Goal: Task Accomplishment & Management: Manage account settings

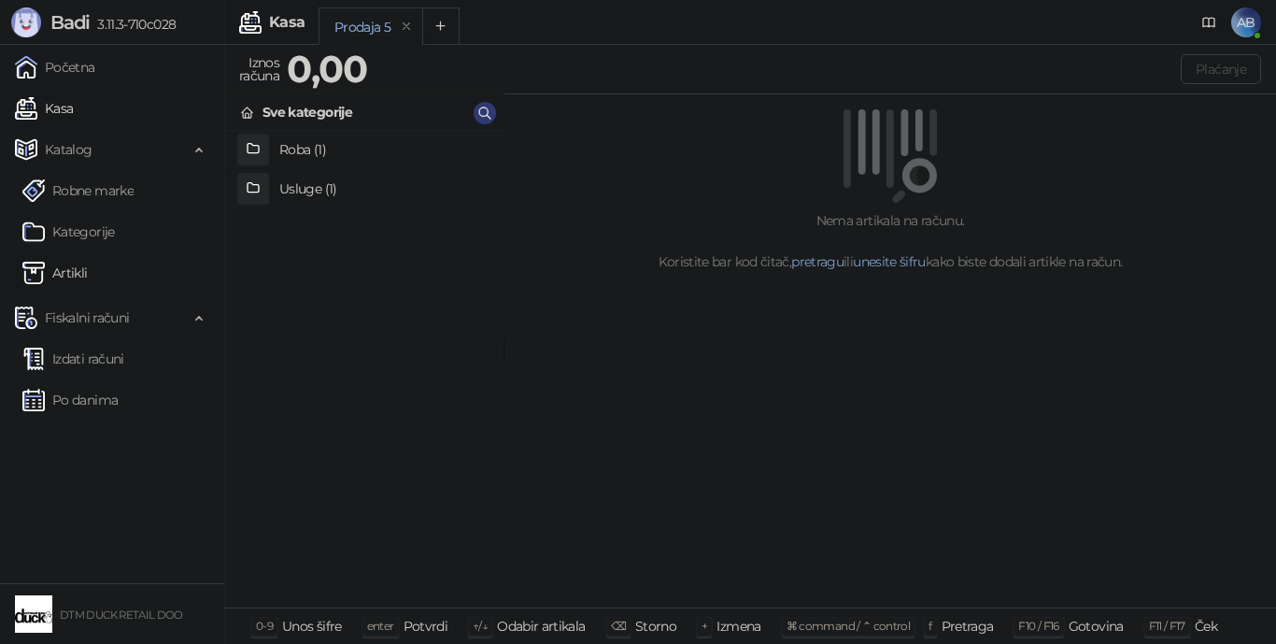
click at [75, 273] on link "Artikli" at bounding box center [54, 272] width 65 height 37
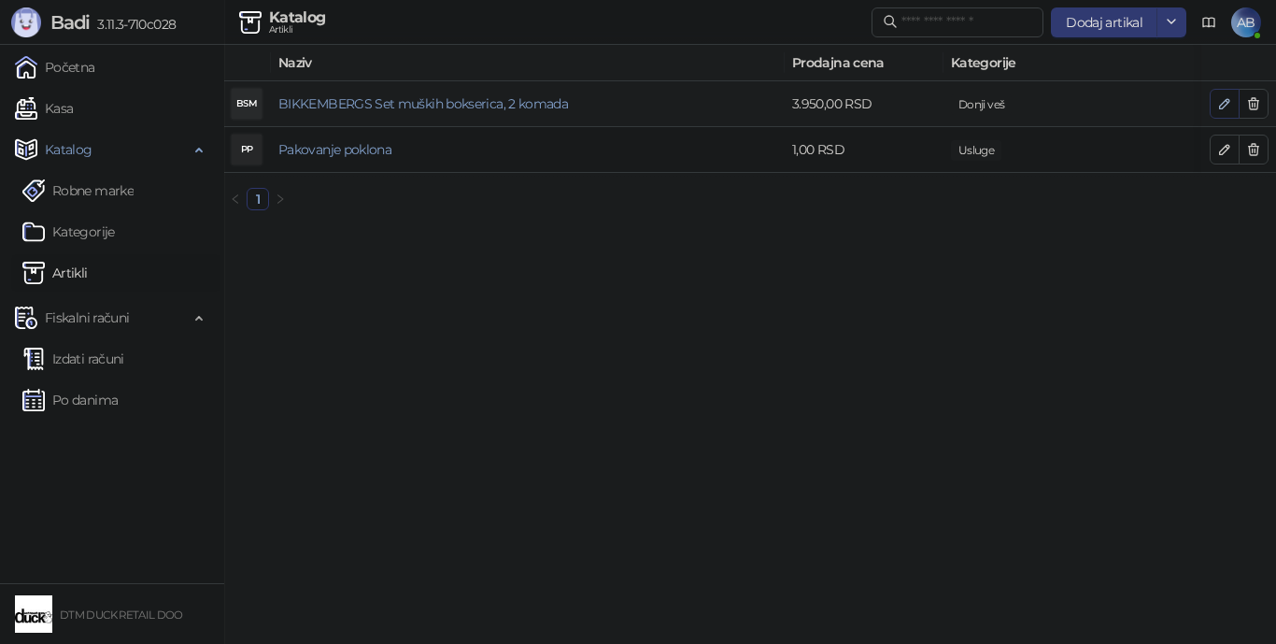
click at [1217, 96] on icon "button" at bounding box center [1224, 103] width 15 height 15
click at [1220, 101] on div at bounding box center [638, 322] width 1276 height 644
click at [1213, 102] on button "button" at bounding box center [1225, 104] width 30 height 30
click at [1222, 100] on div at bounding box center [638, 322] width 1276 height 644
click at [1224, 100] on icon "button" at bounding box center [1224, 103] width 15 height 15
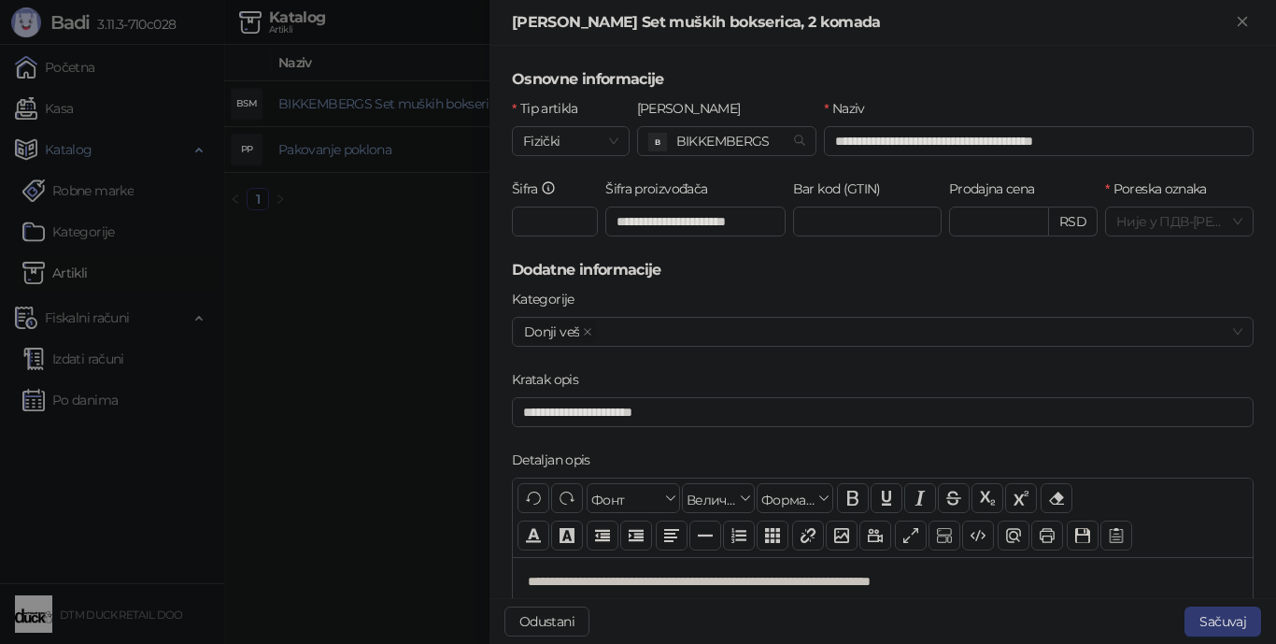
click at [516, 269] on h5 "Dodatne informacije" at bounding box center [883, 270] width 742 height 22
drag, startPoint x: 516, startPoint y: 269, endPoint x: 645, endPoint y: 262, distance: 130.0
click at [645, 262] on h5 "Dodatne informacije" at bounding box center [883, 270] width 742 height 22
click at [645, 106] on label "[PERSON_NAME]" at bounding box center [694, 108] width 115 height 21
click at [648, 127] on input "[PERSON_NAME]" at bounding box center [718, 141] width 141 height 28
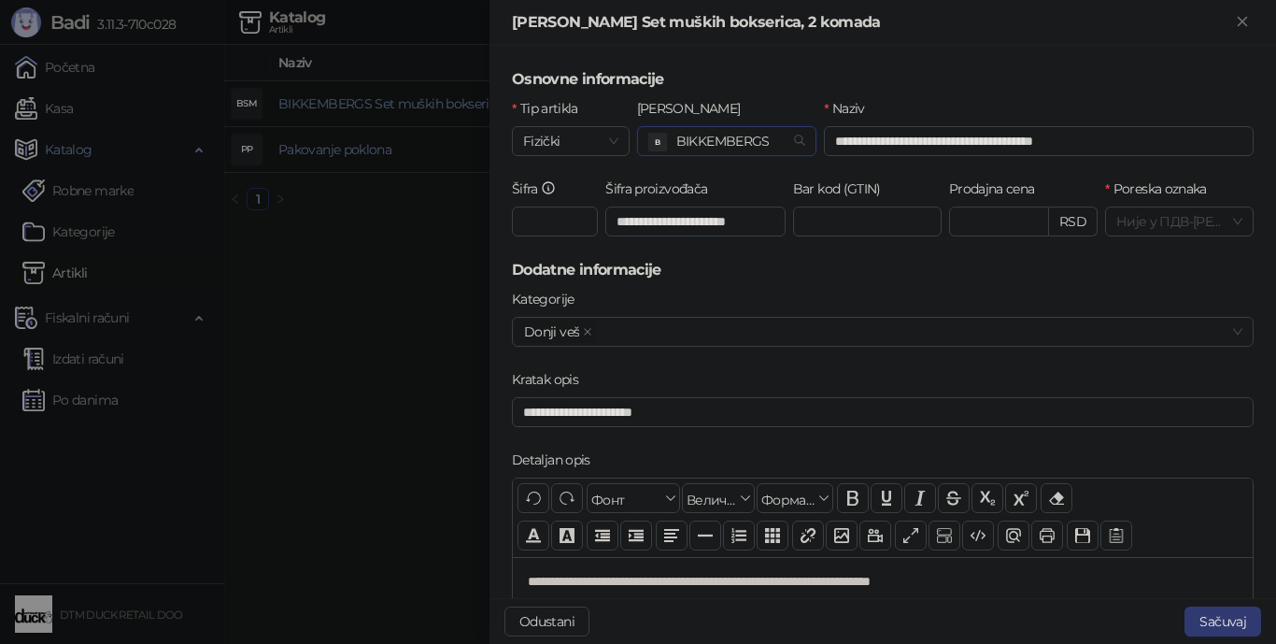
click at [633, 109] on div "Robna marka 56e1bdc6-1912-4c39-b1d6-0ec35115252d B BIKKEMBERGS" at bounding box center [727, 138] width 188 height 80
drag, startPoint x: 632, startPoint y: 109, endPoint x: 693, endPoint y: 116, distance: 61.1
click at [693, 116] on div "Robna [PERSON_NAME]" at bounding box center [727, 138] width 188 height 80
click at [535, 268] on h5 "Dodatne informacije" at bounding box center [883, 270] width 742 height 22
drag, startPoint x: 535, startPoint y: 268, endPoint x: 660, endPoint y: 261, distance: 124.5
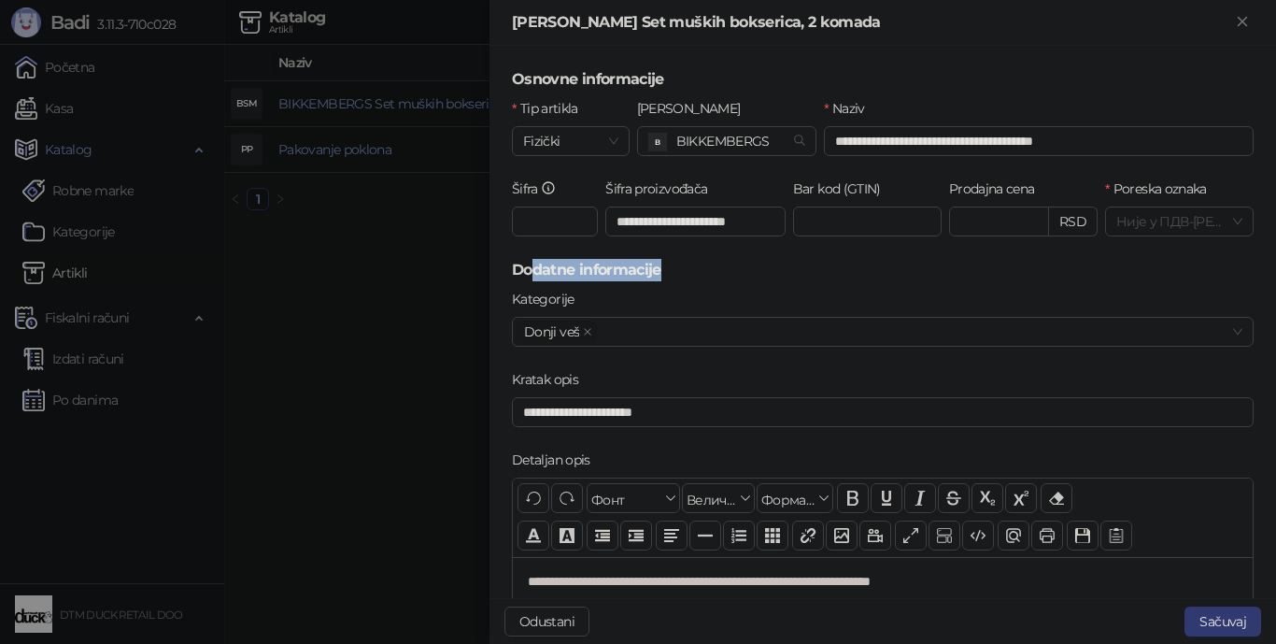
click at [660, 261] on h5 "Dodatne informacije" at bounding box center [883, 270] width 742 height 22
click at [519, 266] on h5 "Dodatne informacije" at bounding box center [883, 270] width 742 height 22
click at [515, 271] on h5 "Dodatne informacije" at bounding box center [883, 270] width 742 height 22
drag, startPoint x: 515, startPoint y: 271, endPoint x: 621, endPoint y: 273, distance: 106.5
click at [621, 273] on h5 "Dodatne informacije" at bounding box center [883, 270] width 742 height 22
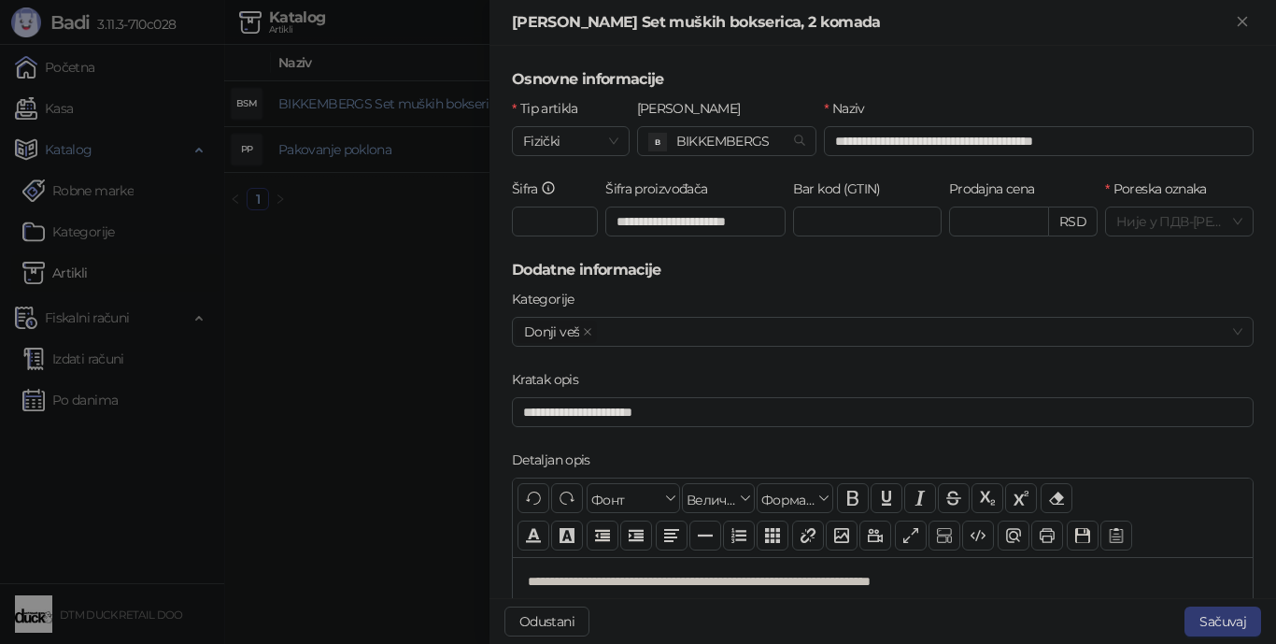
click at [609, 189] on label "Šifra proizvođača" at bounding box center [662, 188] width 114 height 21
click at [609, 206] on input "**********" at bounding box center [695, 221] width 180 height 30
click at [609, 189] on label "Šifra proizvođača" at bounding box center [662, 188] width 114 height 21
click at [609, 206] on input "**********" at bounding box center [693, 221] width 177 height 30
click at [609, 189] on label "Šifra proizvođača" at bounding box center [662, 188] width 114 height 21
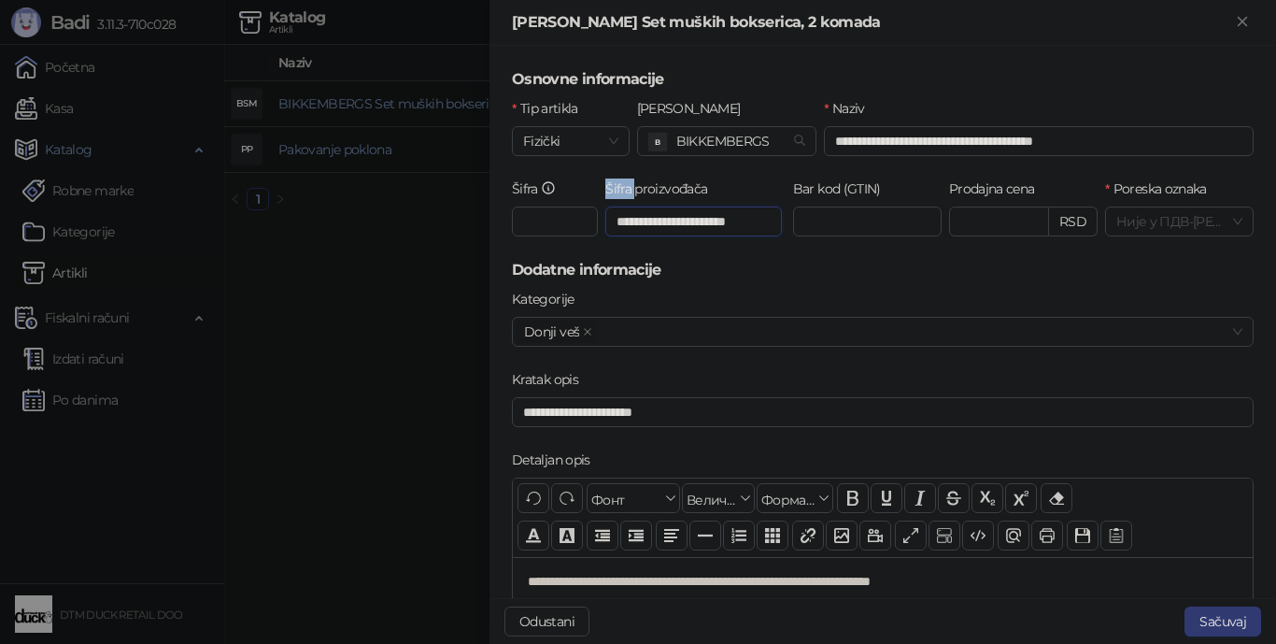
click at [609, 206] on input "**********" at bounding box center [693, 221] width 177 height 30
click at [609, 188] on label "Šifra proizvođača" at bounding box center [662, 188] width 114 height 21
click at [609, 206] on input "**********" at bounding box center [693, 221] width 177 height 30
click at [609, 187] on label "Šifra proizvođača" at bounding box center [662, 188] width 114 height 21
click at [609, 206] on input "**********" at bounding box center [693, 221] width 177 height 30
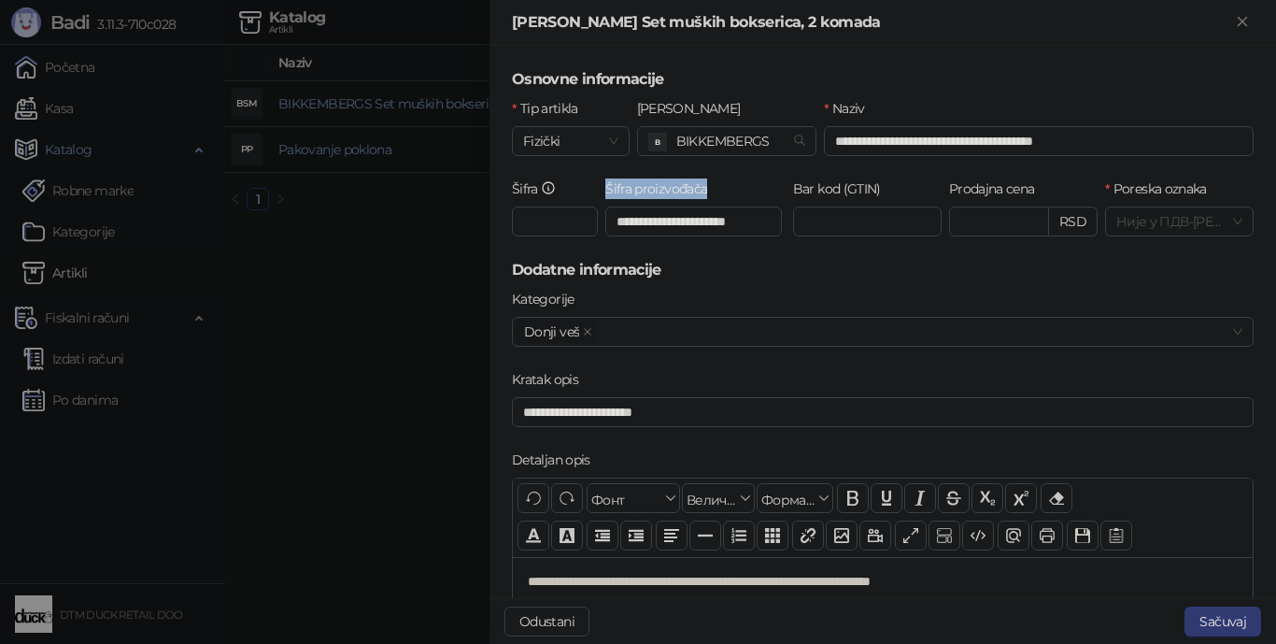
copy label "Šifra proizvođača"
drag, startPoint x: 417, startPoint y: 248, endPoint x: 550, endPoint y: 221, distance: 136.3
click at [417, 248] on div at bounding box center [638, 322] width 1276 height 644
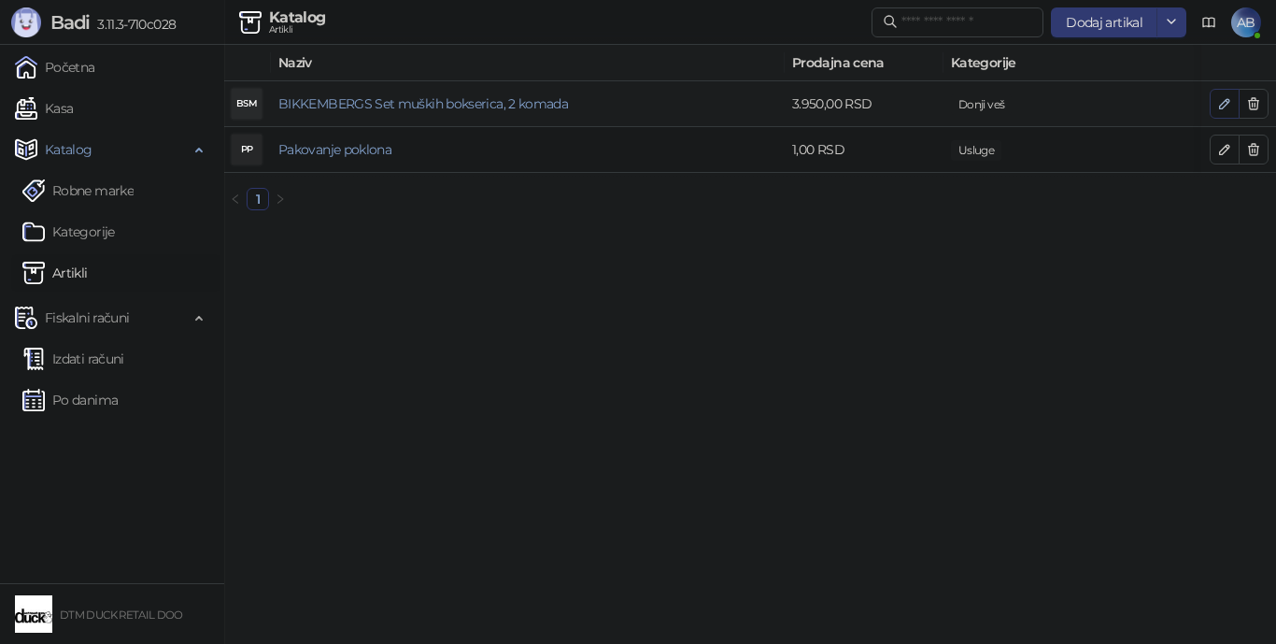
click at [1222, 102] on icon "button" at bounding box center [1224, 103] width 15 height 15
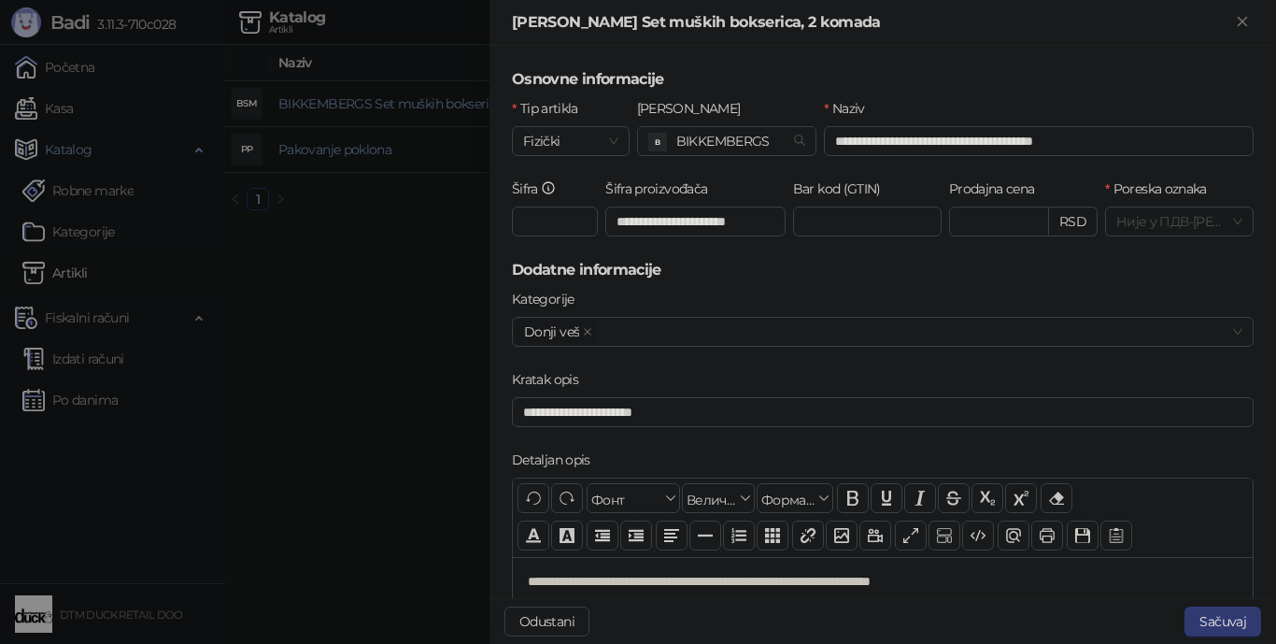
click at [567, 103] on label "Tip artikla" at bounding box center [551, 108] width 78 height 21
click at [567, 127] on input "Tip artikla" at bounding box center [562, 141] width 78 height 28
click at [566, 104] on label "Tip artikla" at bounding box center [551, 108] width 78 height 21
click at [566, 127] on input "Tip artikla" at bounding box center [562, 141] width 78 height 28
click at [528, 106] on label "Tip artikla" at bounding box center [551, 108] width 78 height 21
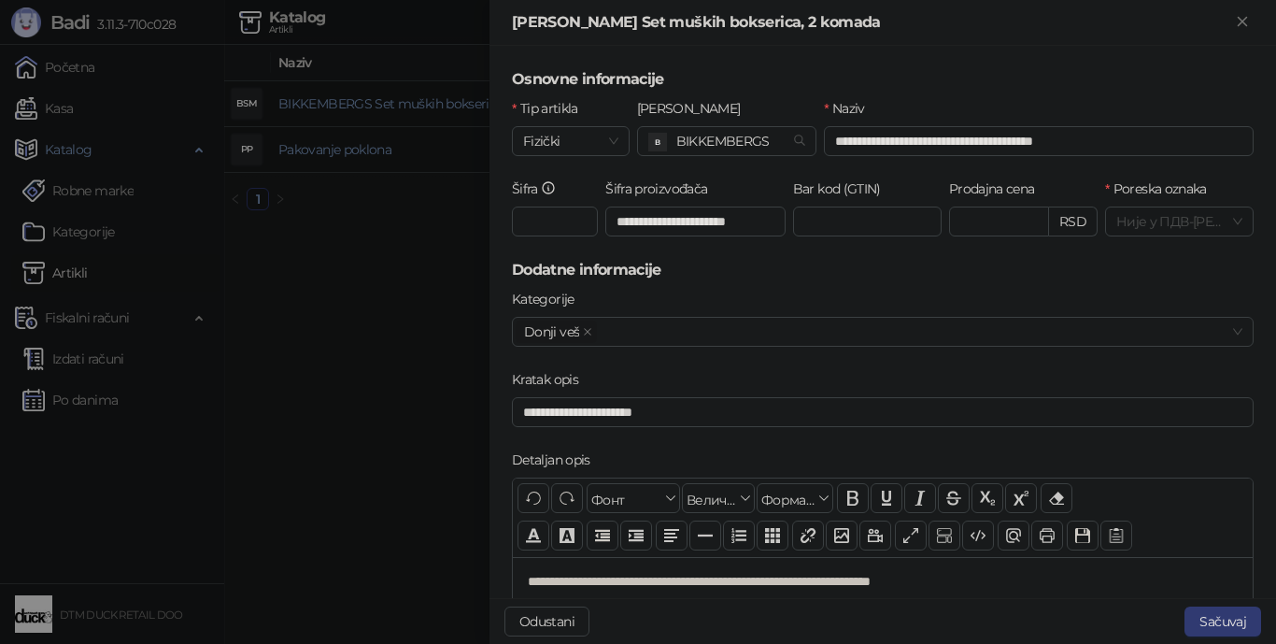
click at [528, 127] on input "Tip artikla" at bounding box center [562, 141] width 78 height 28
drag, startPoint x: 528, startPoint y: 106, endPoint x: 571, endPoint y: 105, distance: 43.0
click at [565, 108] on label "Tip artikla" at bounding box center [551, 108] width 78 height 21
click at [565, 127] on input "Tip artikla" at bounding box center [562, 141] width 78 height 28
copy label "Tip artikla"
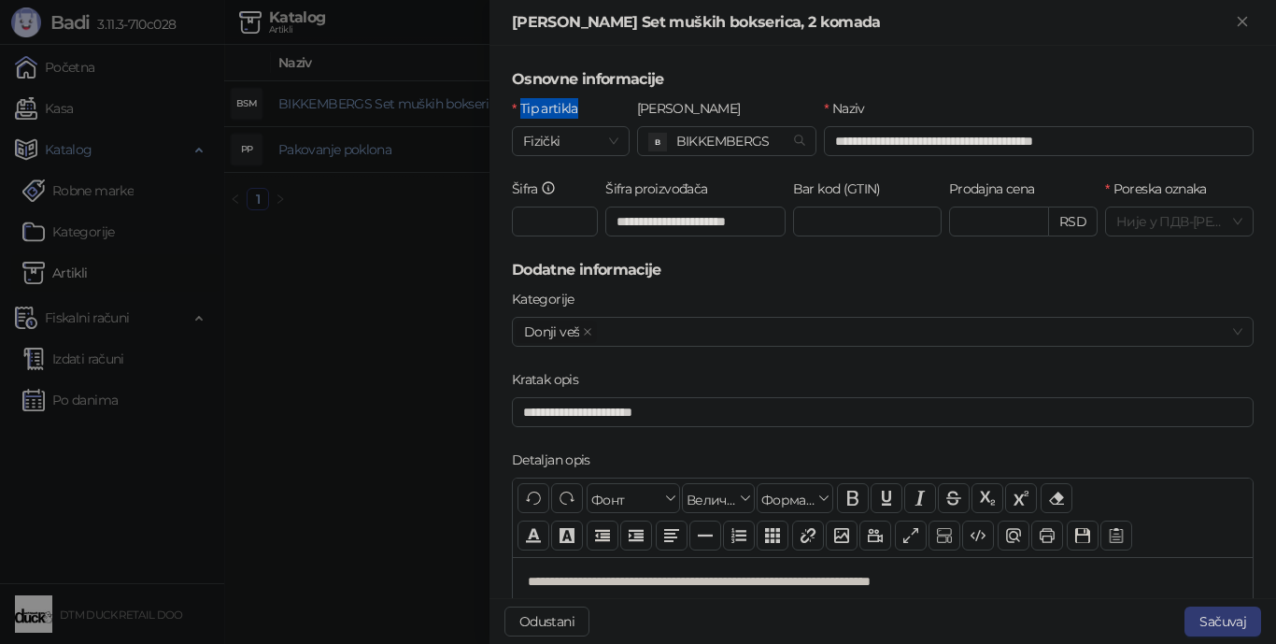
click at [965, 77] on h5 "Osnovne informacije" at bounding box center [883, 79] width 742 height 22
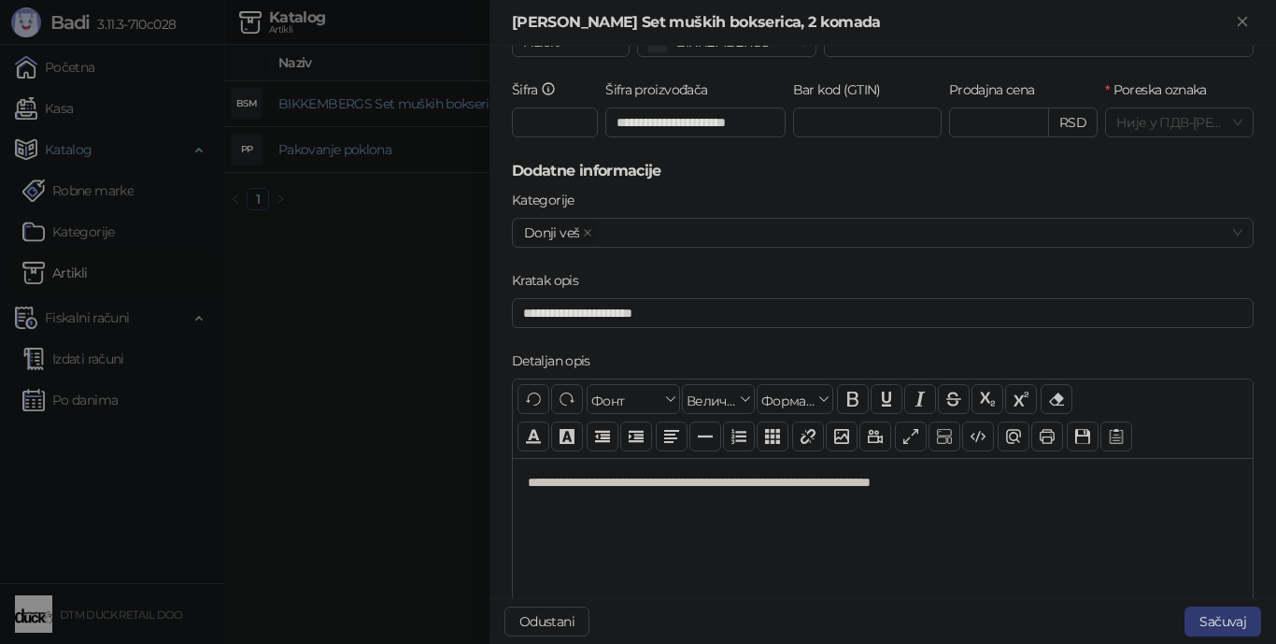
scroll to position [93, 0]
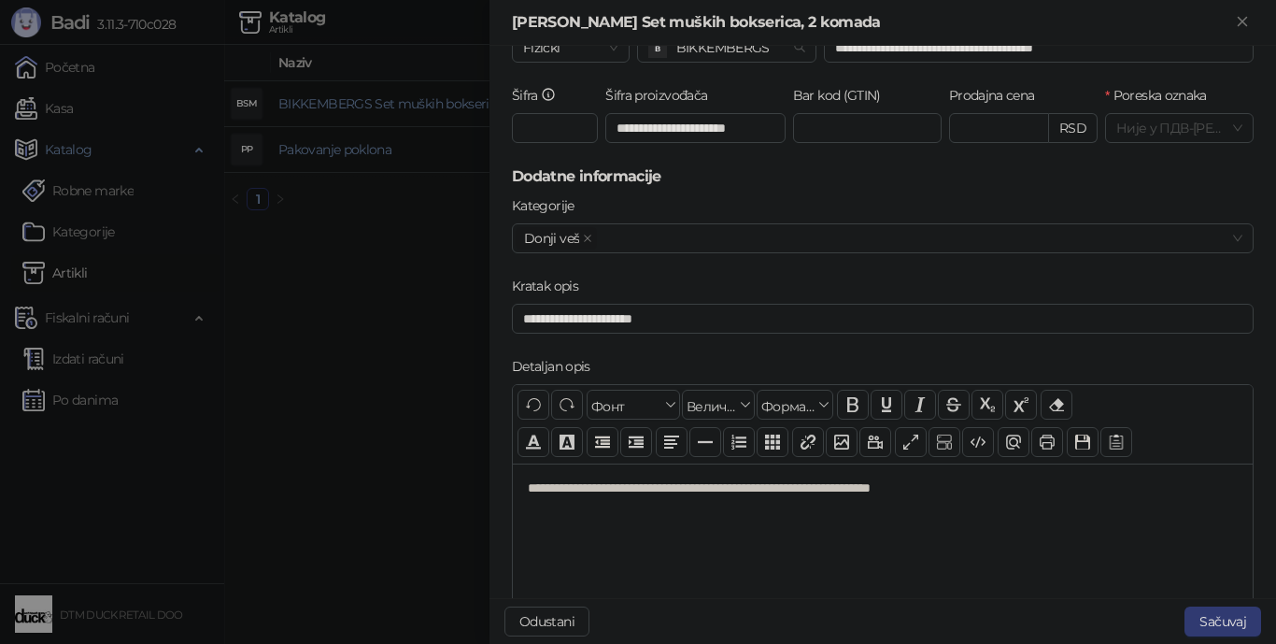
click at [532, 206] on label "Kategorije" at bounding box center [549, 205] width 74 height 21
click at [601, 227] on input "Kategorije" at bounding box center [603, 238] width 4 height 22
click at [534, 206] on label "Kategorije" at bounding box center [549, 205] width 74 height 21
click at [601, 227] on input "Kategorije" at bounding box center [603, 238] width 4 height 22
copy label "Kategorije"
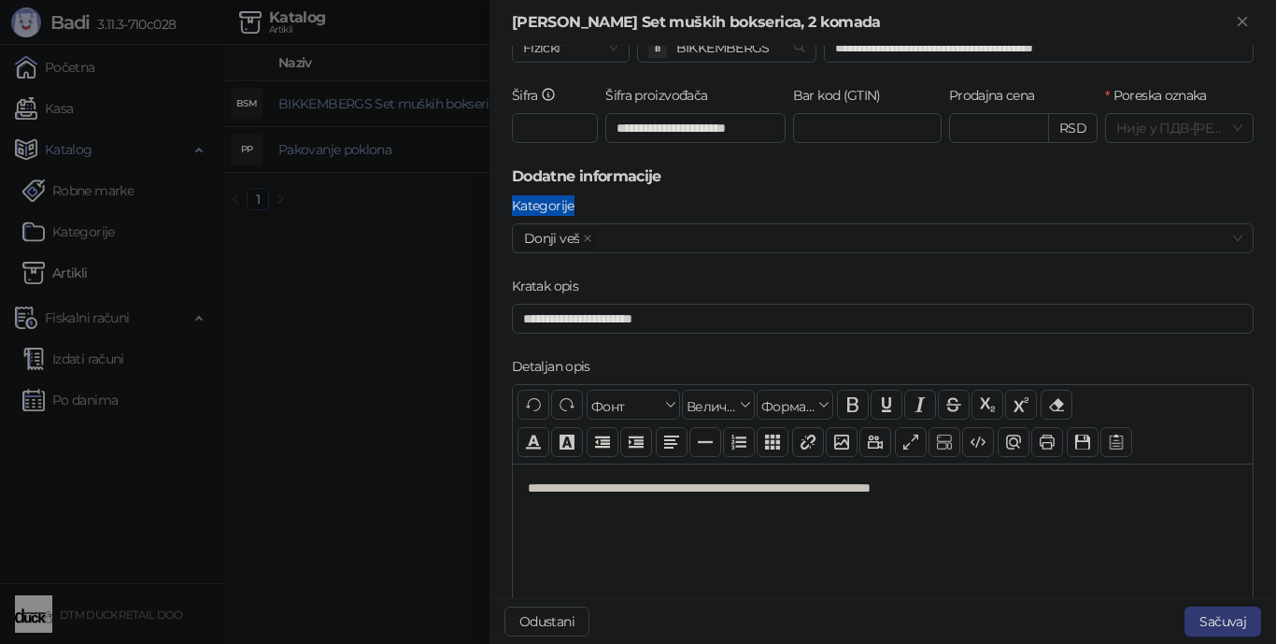
click at [872, 591] on div "**********" at bounding box center [883, 556] width 740 height 187
click at [532, 279] on label "Kratak opis" at bounding box center [551, 286] width 78 height 21
click at [532, 304] on input "**********" at bounding box center [883, 319] width 742 height 30
click at [532, 279] on label "Kratak opis" at bounding box center [551, 286] width 78 height 21
click at [532, 304] on input "**********" at bounding box center [883, 319] width 742 height 30
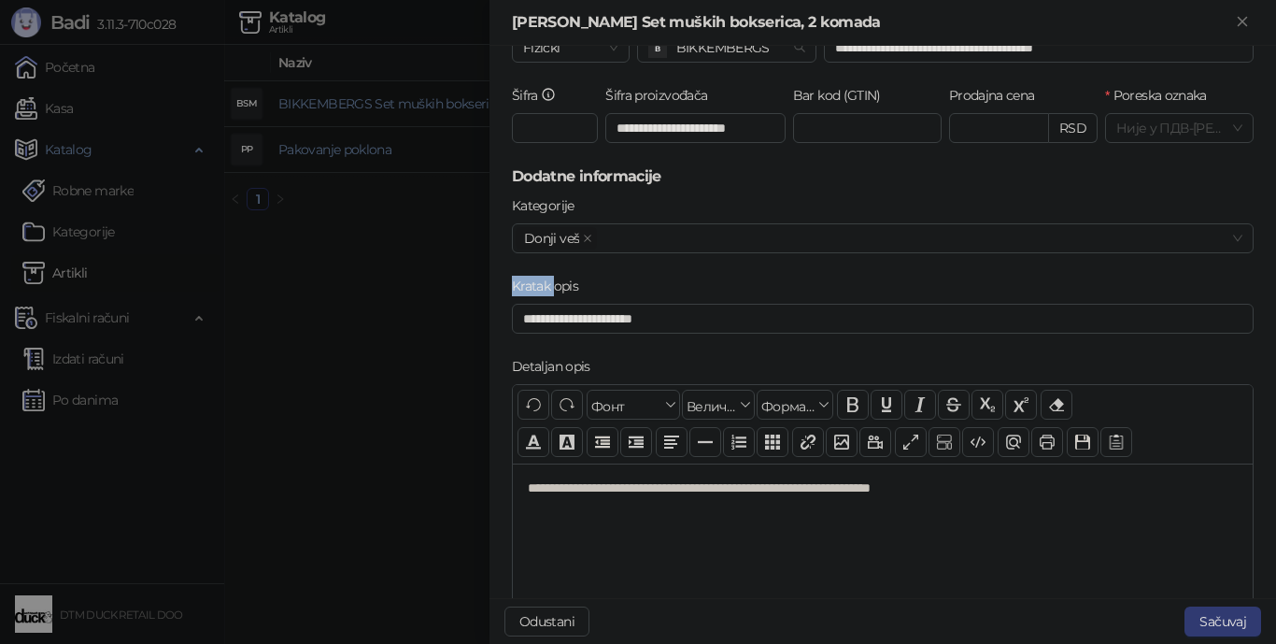
click at [527, 287] on label "Kratak opis" at bounding box center [551, 286] width 78 height 21
click at [527, 304] on input "**********" at bounding box center [883, 319] width 742 height 30
drag, startPoint x: 527, startPoint y: 287, endPoint x: 573, endPoint y: 288, distance: 45.8
click at [573, 288] on label "Kratak opis" at bounding box center [551, 286] width 78 height 21
click at [573, 304] on input "**********" at bounding box center [883, 319] width 742 height 30
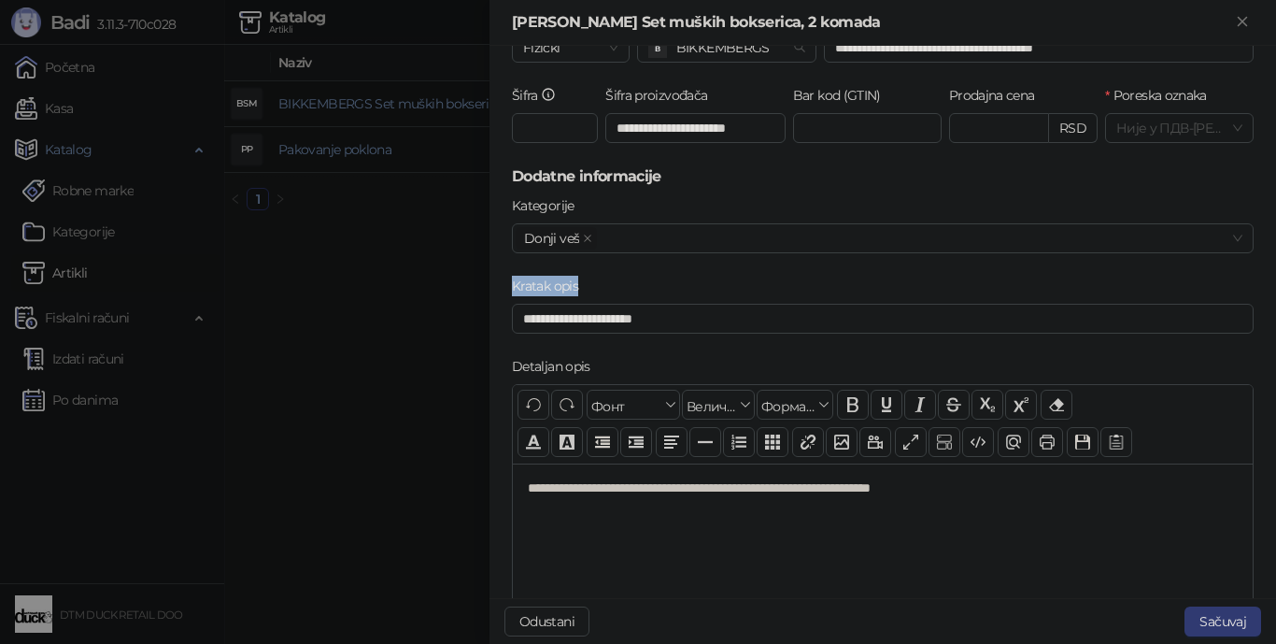
click at [521, 279] on label "Kratak opis" at bounding box center [551, 286] width 78 height 21
click at [521, 304] on input "**********" at bounding box center [883, 319] width 742 height 30
drag, startPoint x: 520, startPoint y: 279, endPoint x: 612, endPoint y: 372, distance: 130.1
click at [612, 373] on div "**********" at bounding box center [882, 441] width 749 height 493
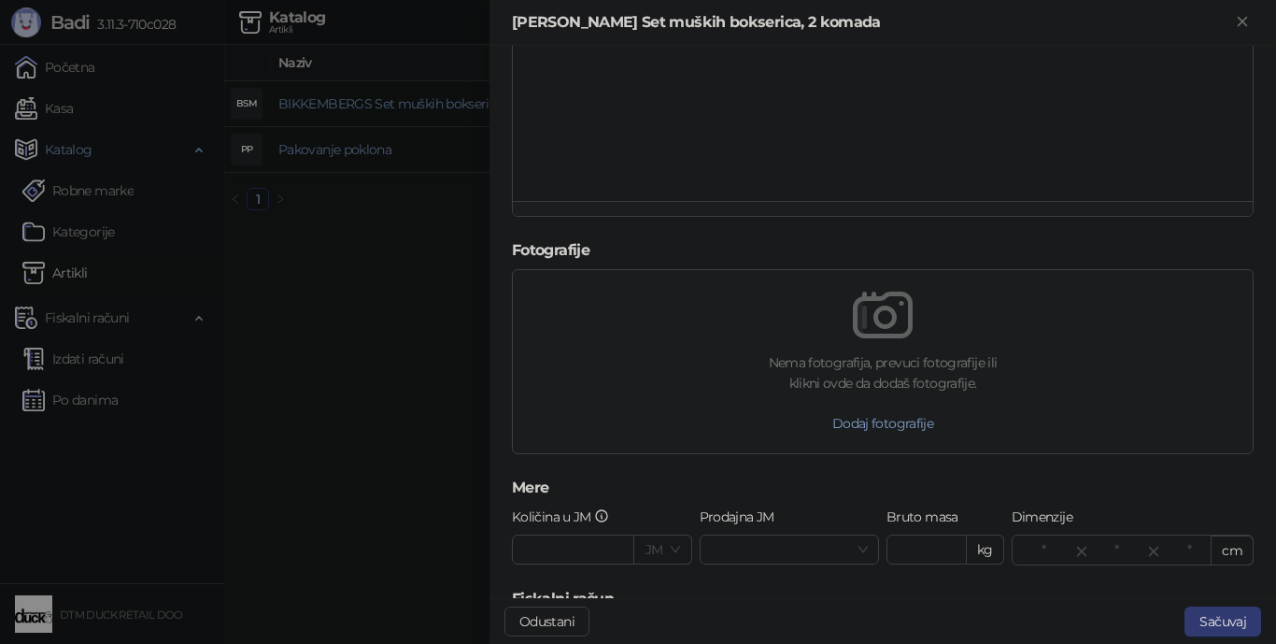
scroll to position [636, 0]
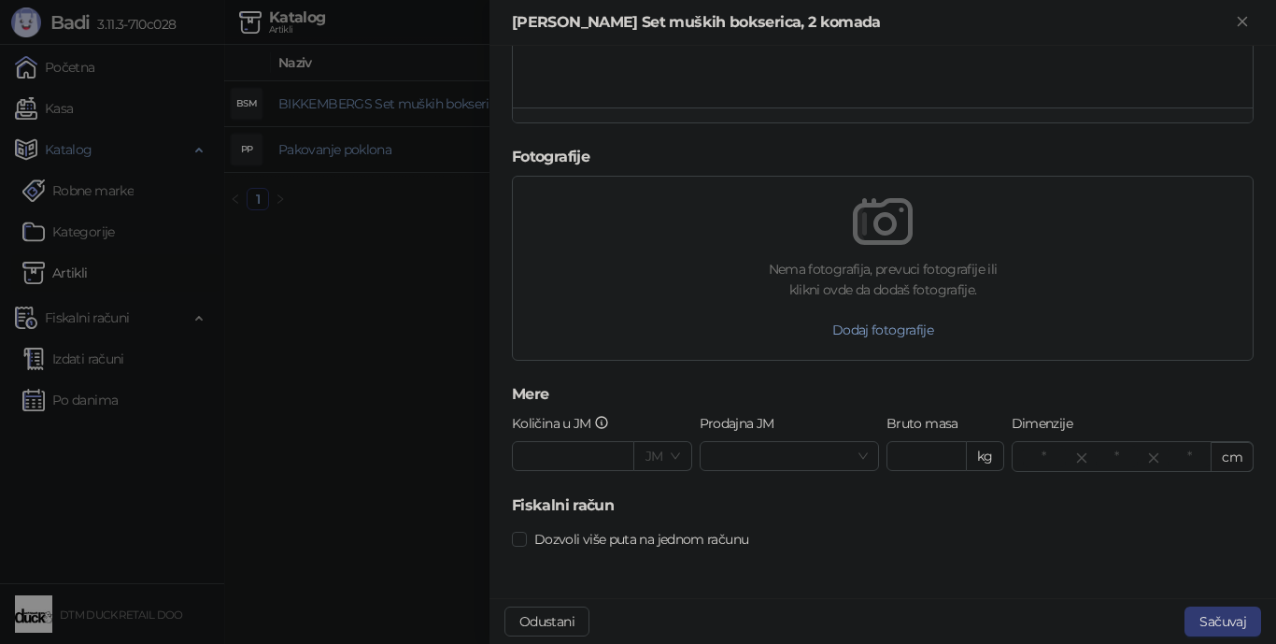
click at [898, 588] on div "**********" at bounding box center [882, 322] width 787 height 552
click at [1012, 429] on label "Dimenzije" at bounding box center [1048, 423] width 73 height 21
click at [532, 414] on label "Količina u JM" at bounding box center [566, 423] width 108 height 21
click at [532, 442] on input "*" at bounding box center [573, 456] width 121 height 28
click at [526, 427] on label "Količina u JM" at bounding box center [566, 423] width 108 height 21
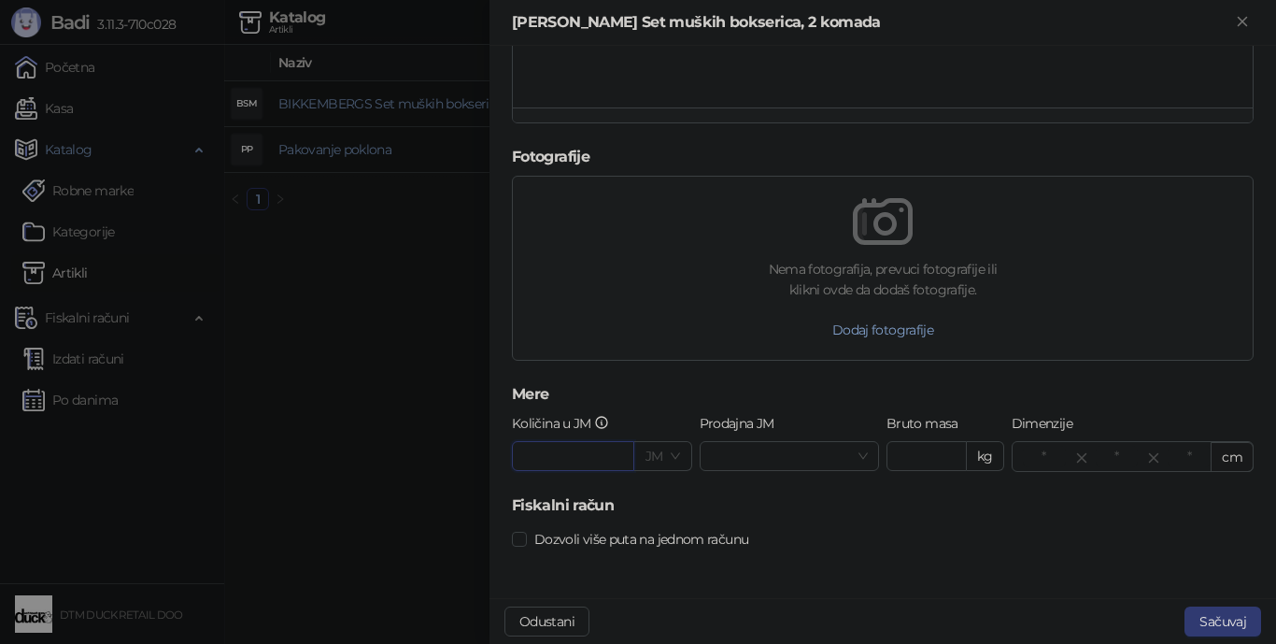
click at [526, 442] on input "*" at bounding box center [573, 456] width 121 height 28
drag, startPoint x: 526, startPoint y: 427, endPoint x: 827, endPoint y: 427, distance: 300.8
click at [827, 427] on div "Količina u JM * JM Prodajna [PERSON_NAME] masa *** kg Dimenzije ** ** * cm" at bounding box center [882, 453] width 749 height 81
click at [1023, 418] on label "Dimenzije" at bounding box center [1048, 423] width 73 height 21
click at [1019, 419] on label "Dimenzije" at bounding box center [1048, 423] width 73 height 21
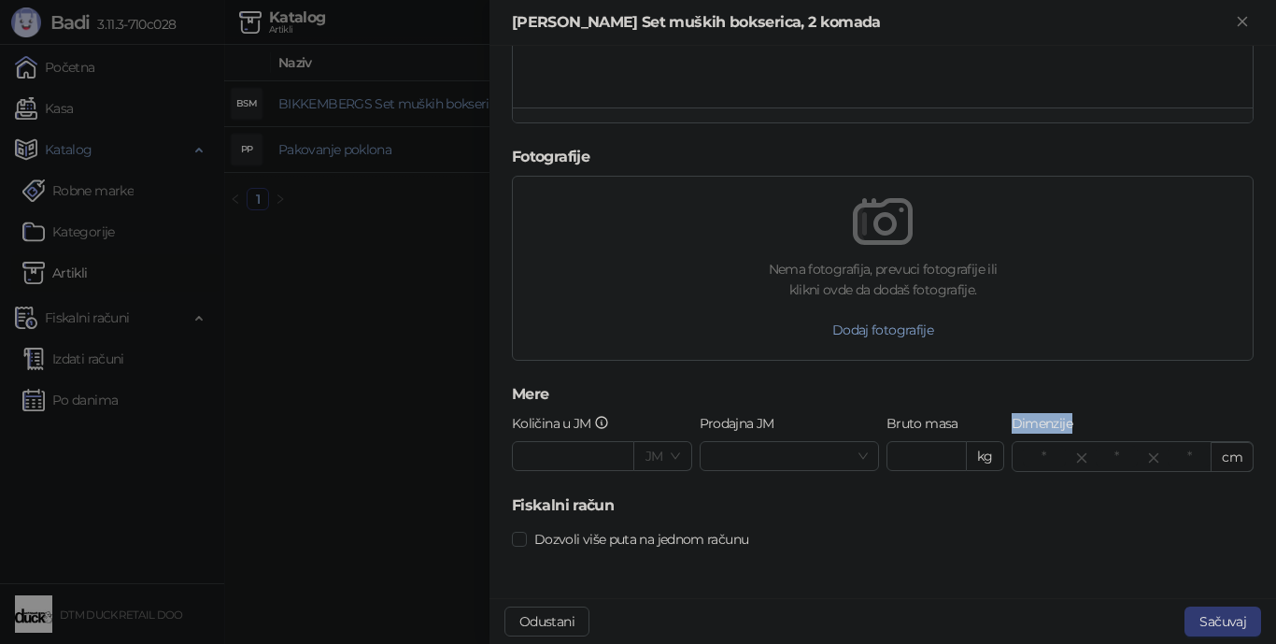
copy label "Dimenzije"
click at [896, 412] on form "**********" at bounding box center [883, 4] width 742 height 1144
click at [886, 427] on label "Bruto masa" at bounding box center [927, 423] width 83 height 21
click at [887, 442] on input "***" at bounding box center [926, 456] width 78 height 28
drag, startPoint x: 883, startPoint y: 427, endPoint x: 1023, endPoint y: 419, distance: 140.3
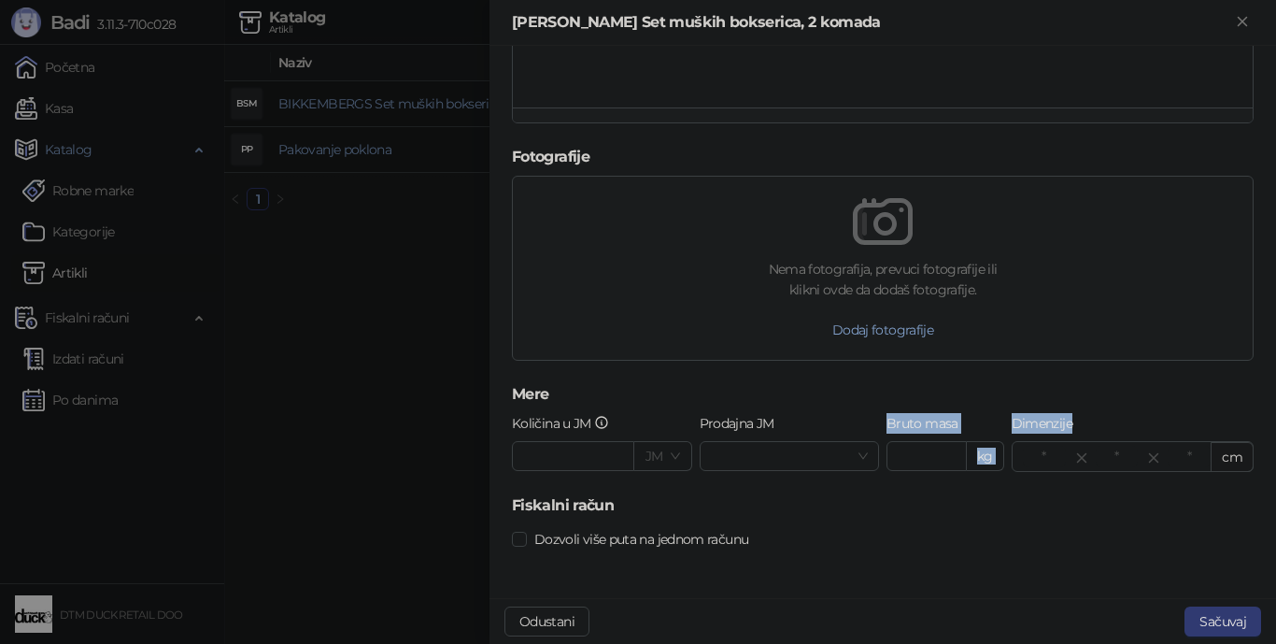
click at [1023, 419] on div "Količina u JM * JM Prodajna [PERSON_NAME] masa *** kg Dimenzije ** ** * cm" at bounding box center [882, 453] width 749 height 81
copy div "Bruto masa kg Dimenzije"
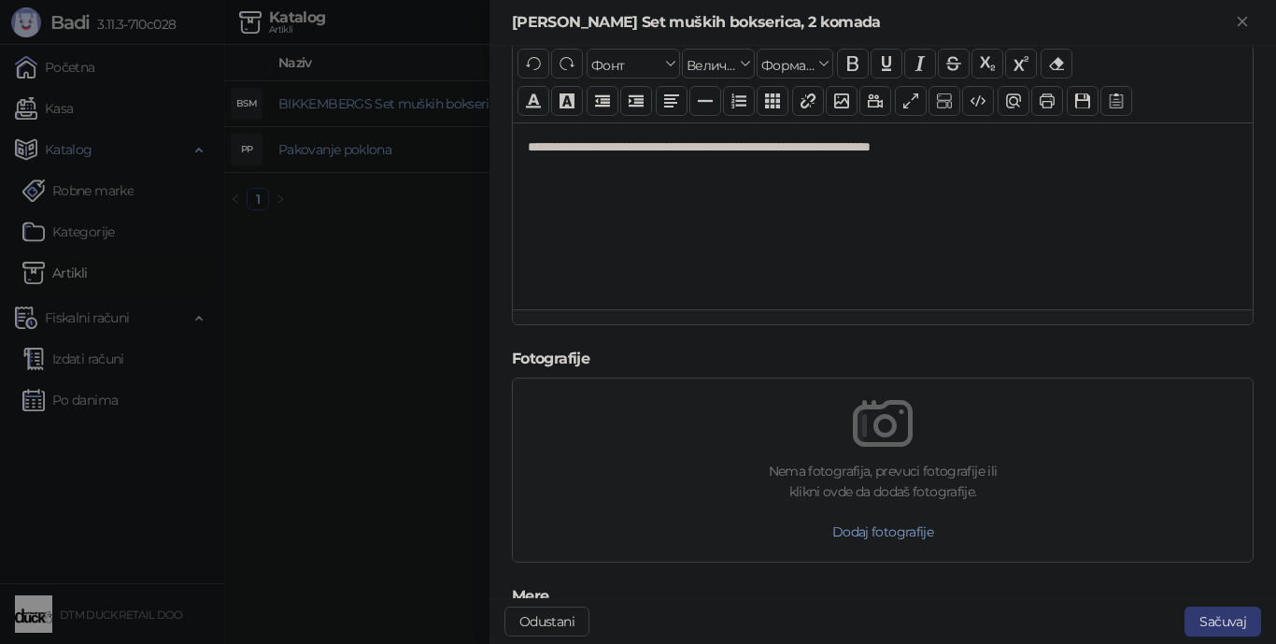
scroll to position [0, 0]
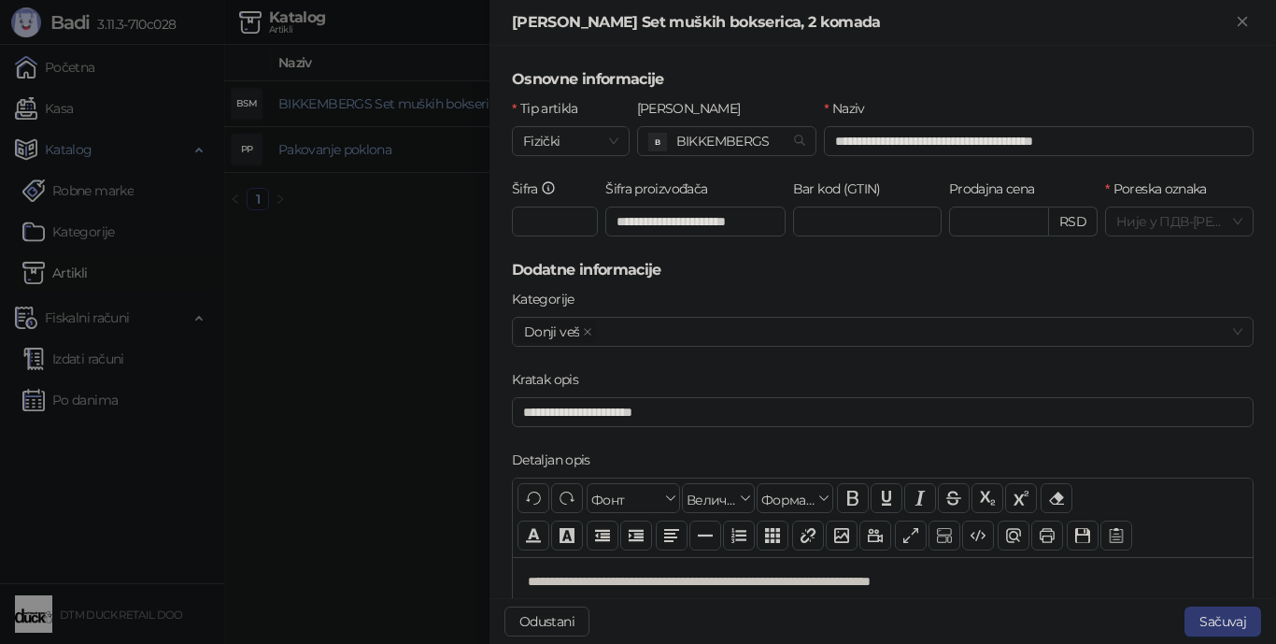
click at [520, 269] on h5 "Dodatne informacije" at bounding box center [883, 270] width 742 height 22
drag, startPoint x: 520, startPoint y: 269, endPoint x: 614, endPoint y: 264, distance: 93.5
click at [614, 264] on h5 "Dodatne informacije" at bounding box center [883, 270] width 742 height 22
click at [721, 621] on div "Odustani" at bounding box center [844, 621] width 680 height 30
click at [557, 265] on h5 "Dodatne informacije" at bounding box center [883, 270] width 742 height 22
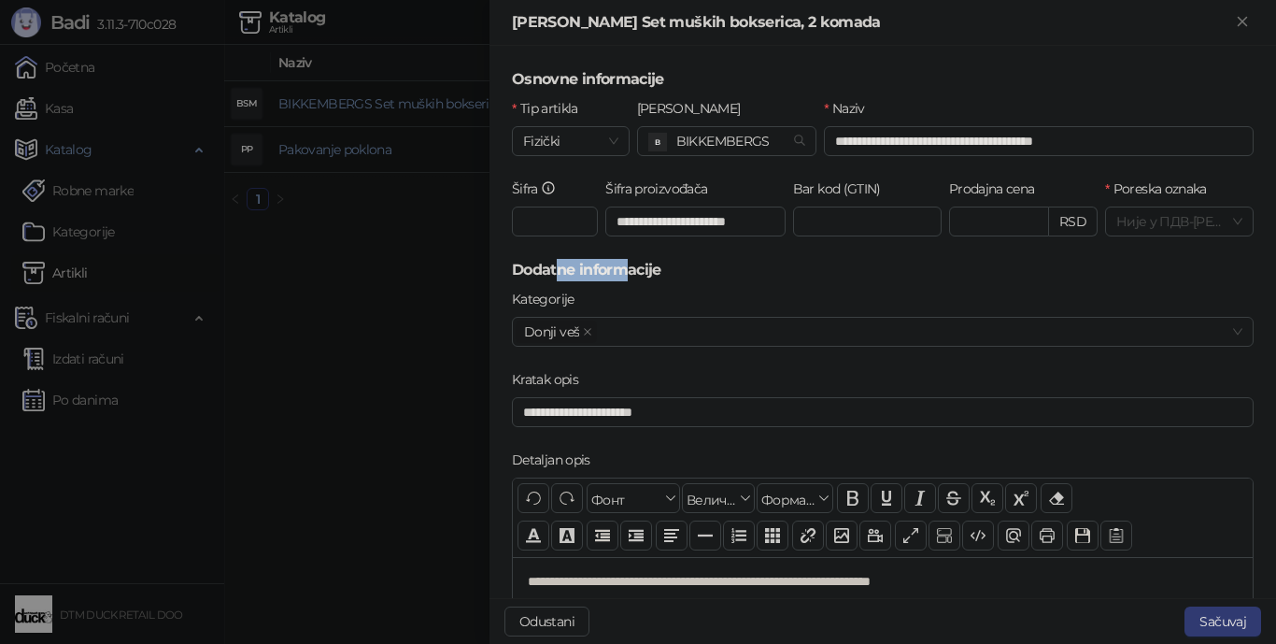
drag, startPoint x: 557, startPoint y: 269, endPoint x: 628, endPoint y: 271, distance: 71.0
click at [628, 271] on h5 "Dodatne informacije" at bounding box center [883, 270] width 742 height 22
click at [638, 262] on h5 "Dodatne informacije" at bounding box center [883, 270] width 742 height 22
drag, startPoint x: 637, startPoint y: 263, endPoint x: 531, endPoint y: 278, distance: 107.5
click at [531, 278] on h5 "Dodatne informacije" at bounding box center [883, 270] width 742 height 22
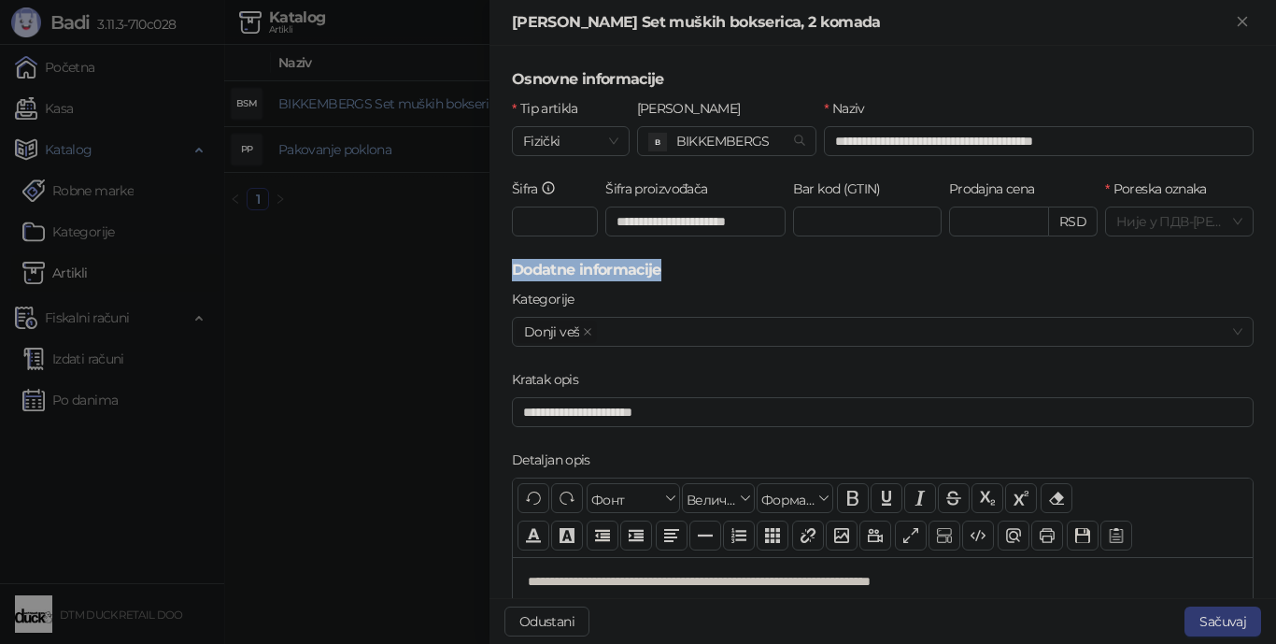
copy h5 "Dodatne informacije"
click at [793, 608] on div "Odustani" at bounding box center [844, 621] width 680 height 30
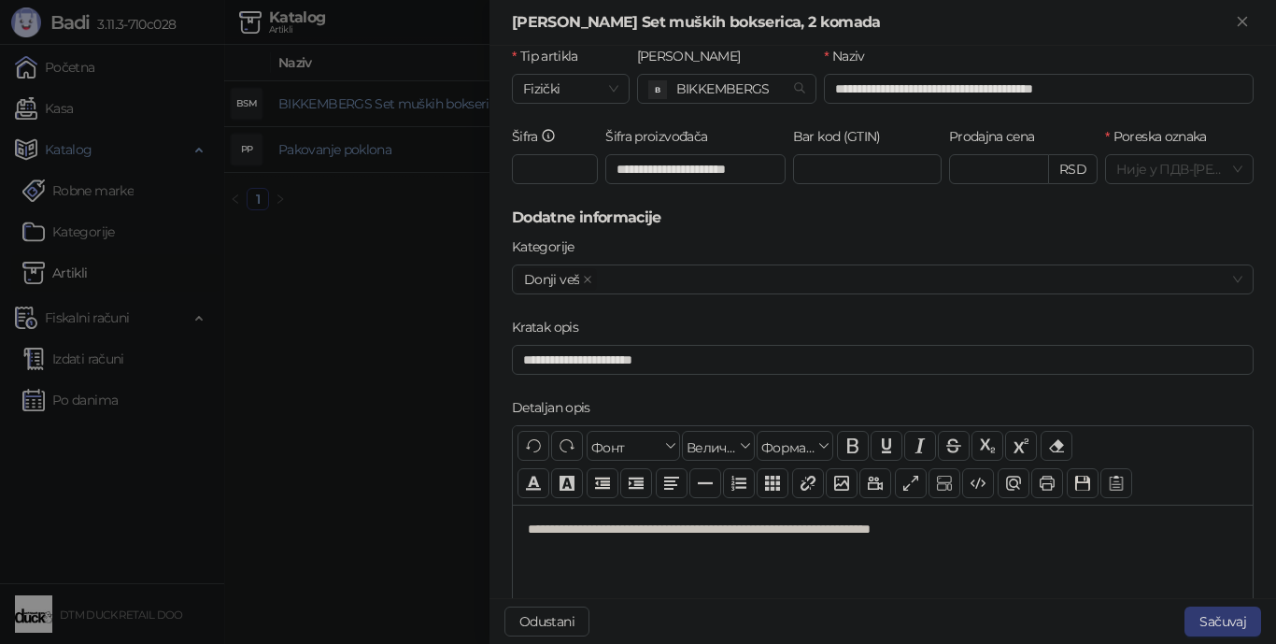
scroll to position [93, 0]
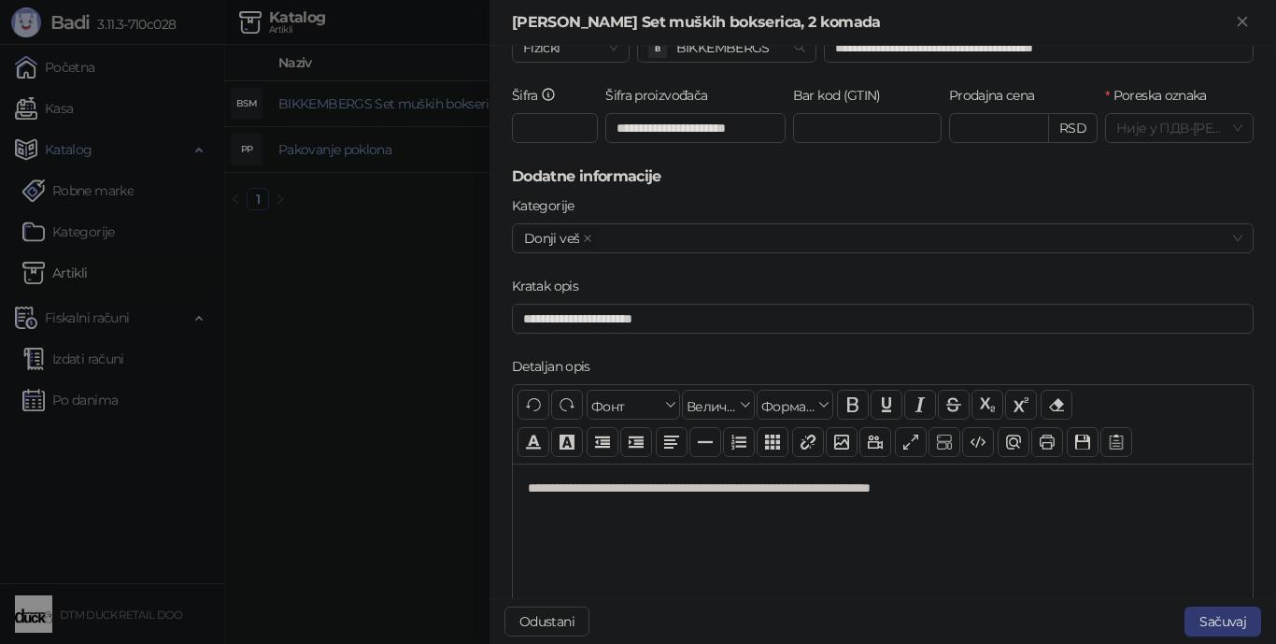
click at [533, 287] on label "Kratak opis" at bounding box center [551, 286] width 78 height 21
click at [533, 304] on input "**********" at bounding box center [883, 319] width 742 height 30
click at [533, 288] on label "Kratak opis" at bounding box center [551, 286] width 78 height 21
click at [533, 304] on input "**********" at bounding box center [883, 319] width 742 height 30
click at [529, 359] on label "Detaljan opis" at bounding box center [557, 366] width 90 height 21
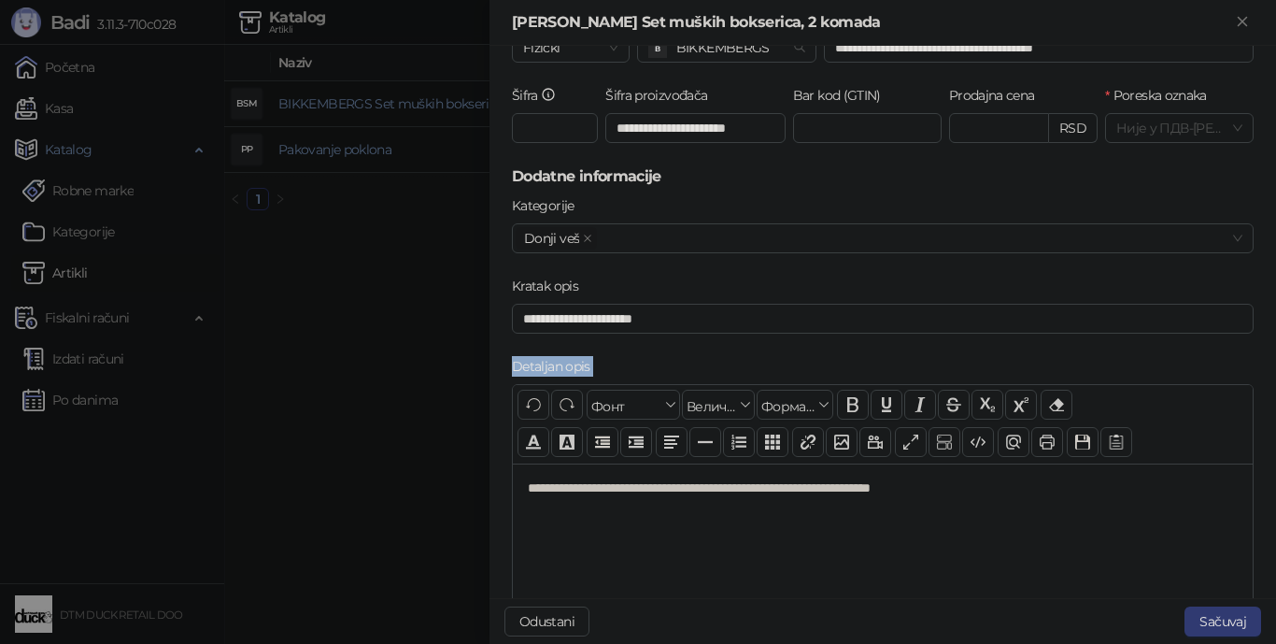
drag, startPoint x: 529, startPoint y: 359, endPoint x: 590, endPoint y: 375, distance: 63.7
click at [590, 375] on label "Detaljan opis" at bounding box center [557, 366] width 90 height 21
click at [745, 624] on div "Odustani" at bounding box center [844, 621] width 680 height 30
click at [525, 369] on label "Detaljan opis" at bounding box center [557, 366] width 90 height 21
drag, startPoint x: 525, startPoint y: 368, endPoint x: 576, endPoint y: 358, distance: 52.4
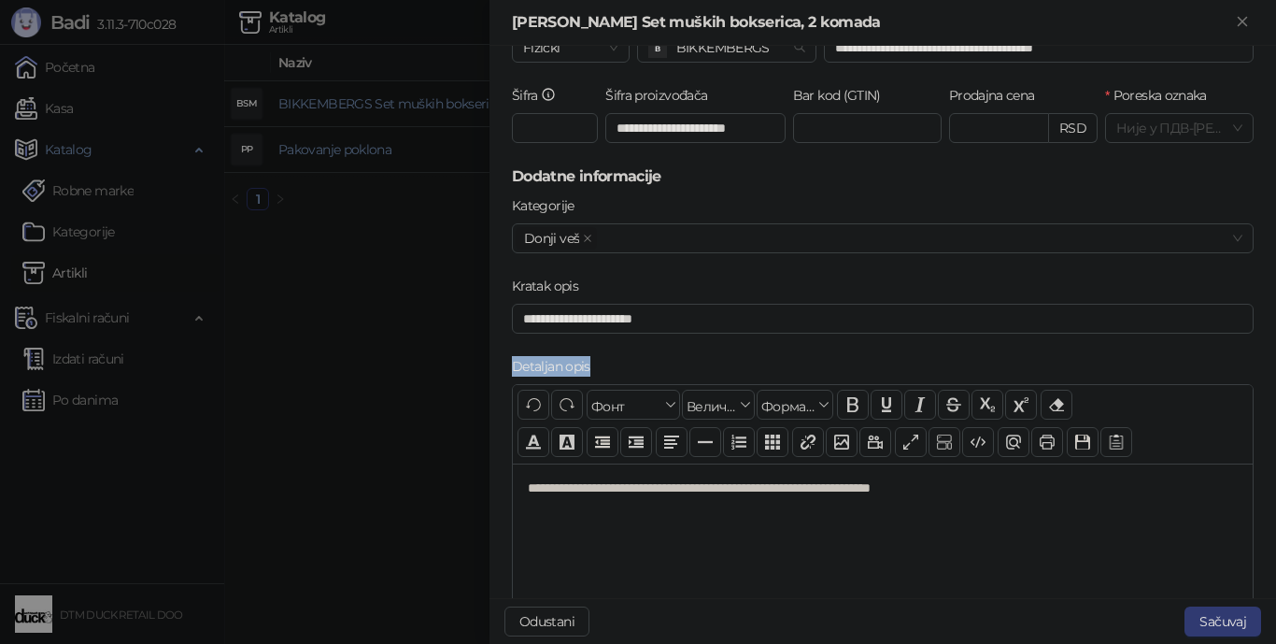
click at [576, 358] on label "Detaljan opis" at bounding box center [557, 366] width 90 height 21
copy label "Detaljan opis"
click at [733, 631] on div "Odustani" at bounding box center [844, 621] width 680 height 30
click at [529, 278] on label "Kratak opis" at bounding box center [551, 286] width 78 height 21
click at [529, 304] on input "**********" at bounding box center [883, 319] width 742 height 30
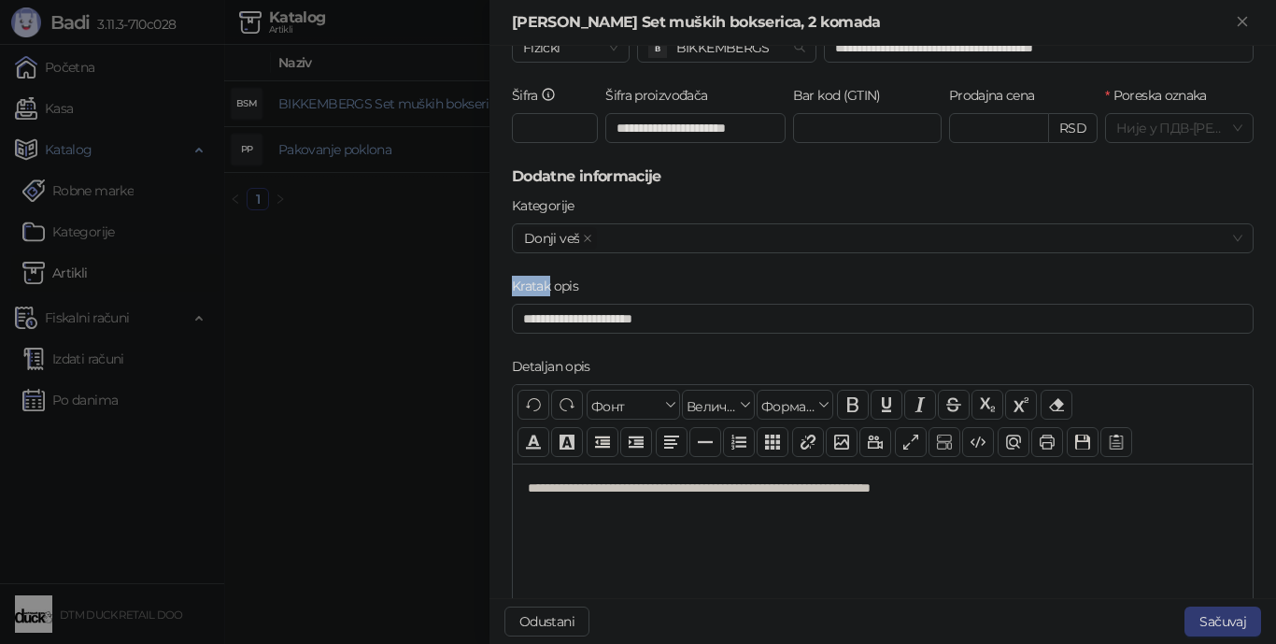
click at [529, 281] on label "Kratak opis" at bounding box center [551, 286] width 78 height 21
click at [529, 304] on input "**********" at bounding box center [883, 319] width 742 height 30
copy label "Kratak"
click at [878, 583] on div "**********" at bounding box center [883, 556] width 740 height 187
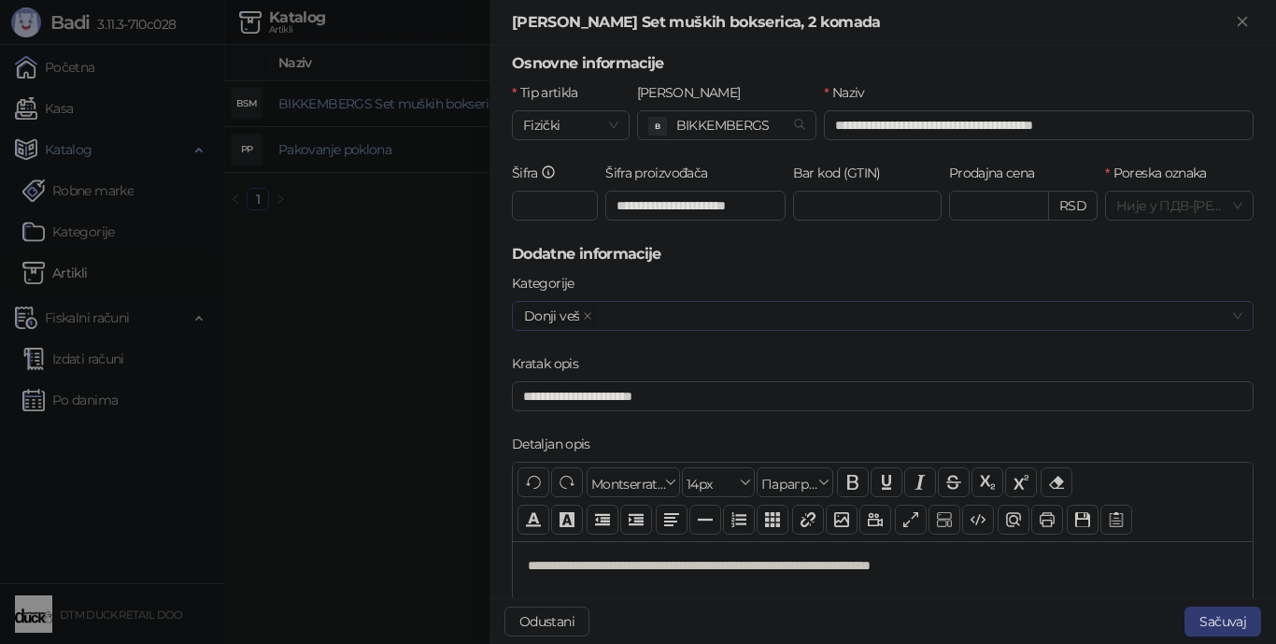
scroll to position [0, 0]
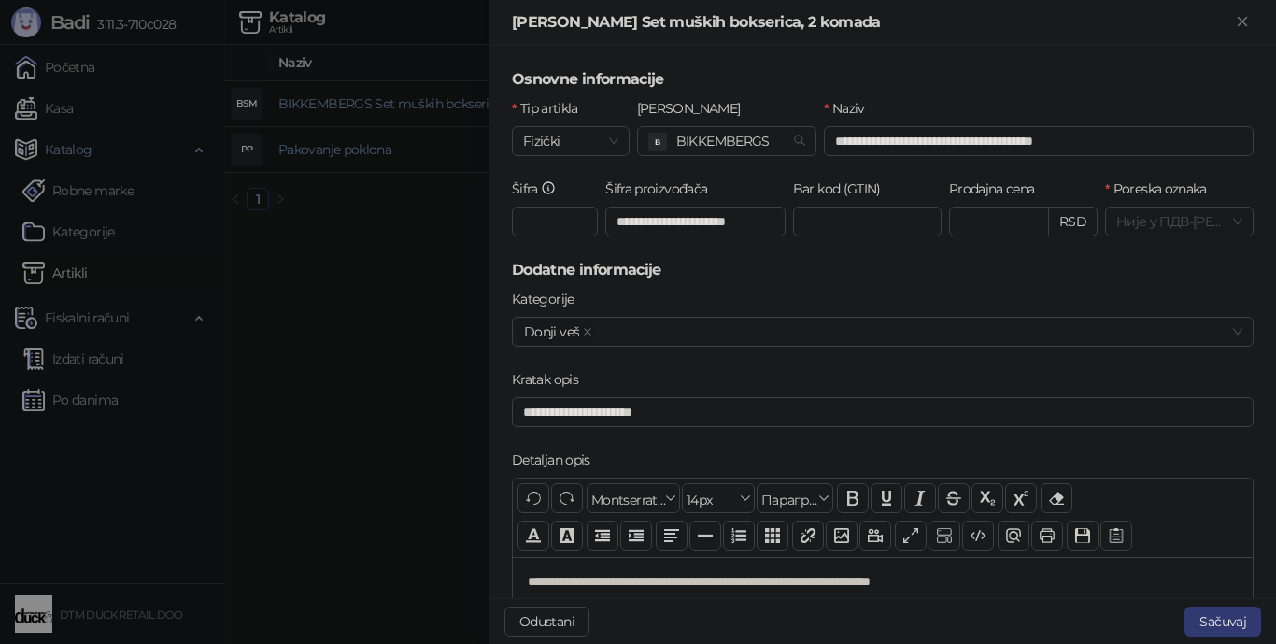
click at [655, 111] on label "[PERSON_NAME]" at bounding box center [694, 108] width 115 height 21
click at [655, 127] on input "[PERSON_NAME]" at bounding box center [718, 141] width 141 height 28
click at [653, 110] on label "[PERSON_NAME]" at bounding box center [694, 108] width 115 height 21
click at [653, 127] on input "[PERSON_NAME]" at bounding box center [718, 141] width 141 height 28
click at [645, 103] on label "[PERSON_NAME]" at bounding box center [694, 108] width 115 height 21
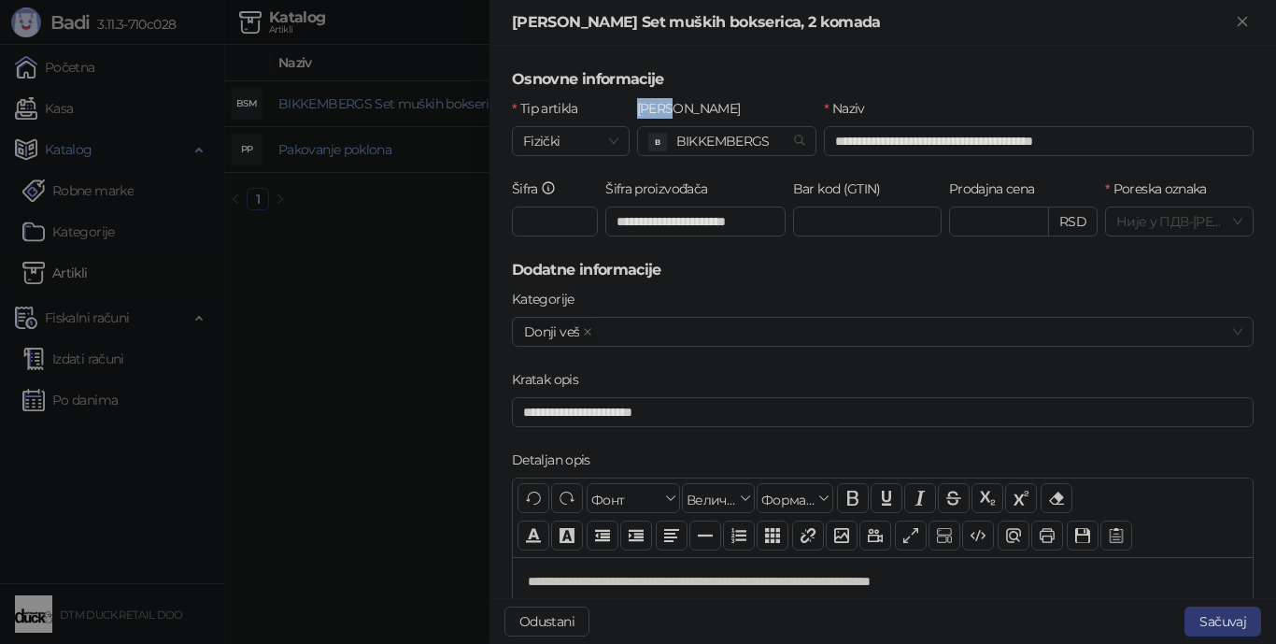
click at [648, 127] on input "[PERSON_NAME]" at bounding box center [718, 141] width 141 height 28
drag, startPoint x: 645, startPoint y: 103, endPoint x: 708, endPoint y: 108, distance: 62.8
click at [708, 108] on label "[PERSON_NAME]" at bounding box center [694, 108] width 115 height 21
click at [708, 127] on input "[PERSON_NAME]" at bounding box center [718, 141] width 141 height 28
copy label "[PERSON_NAME]"
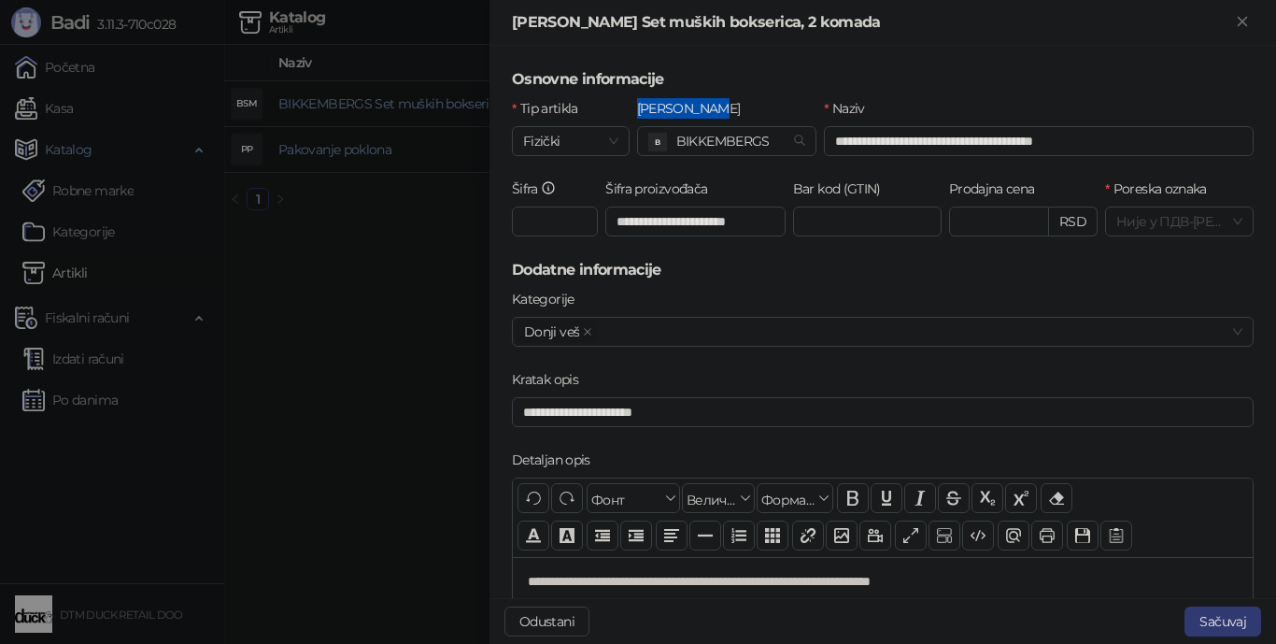
click at [1217, 69] on h5 "Osnovne informacije" at bounding box center [883, 79] width 742 height 22
click at [1237, 16] on icon "Zatvori" at bounding box center [1242, 21] width 17 height 17
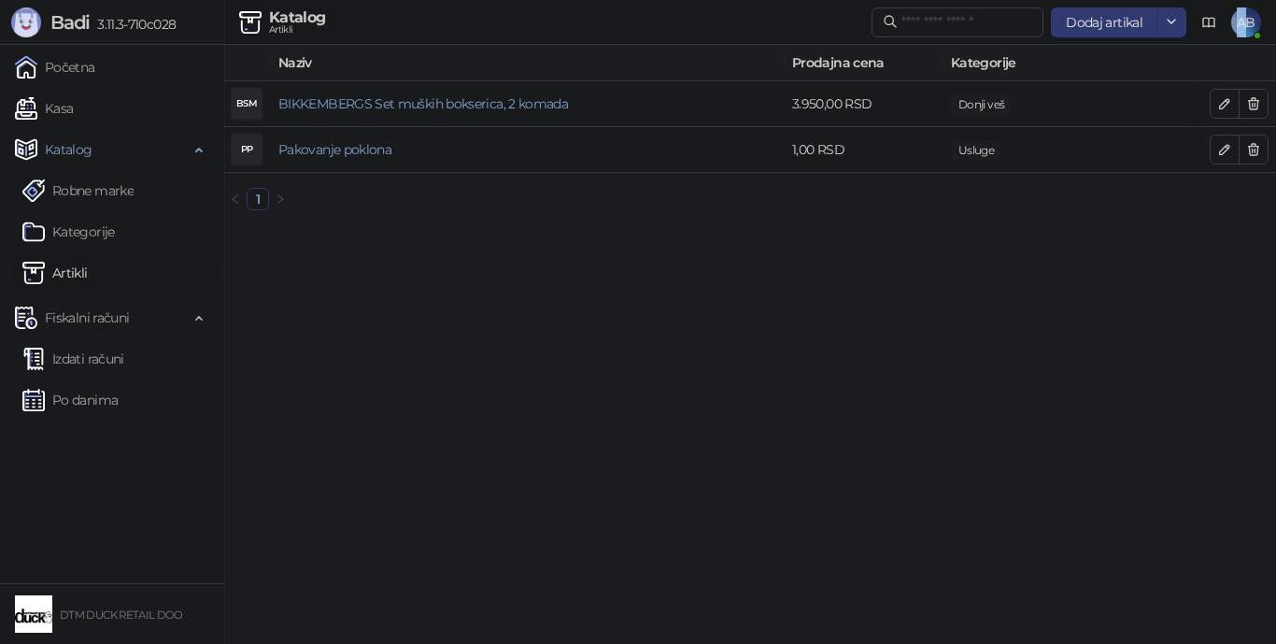
click at [1242, 15] on span "AB" at bounding box center [1246, 22] width 30 height 30
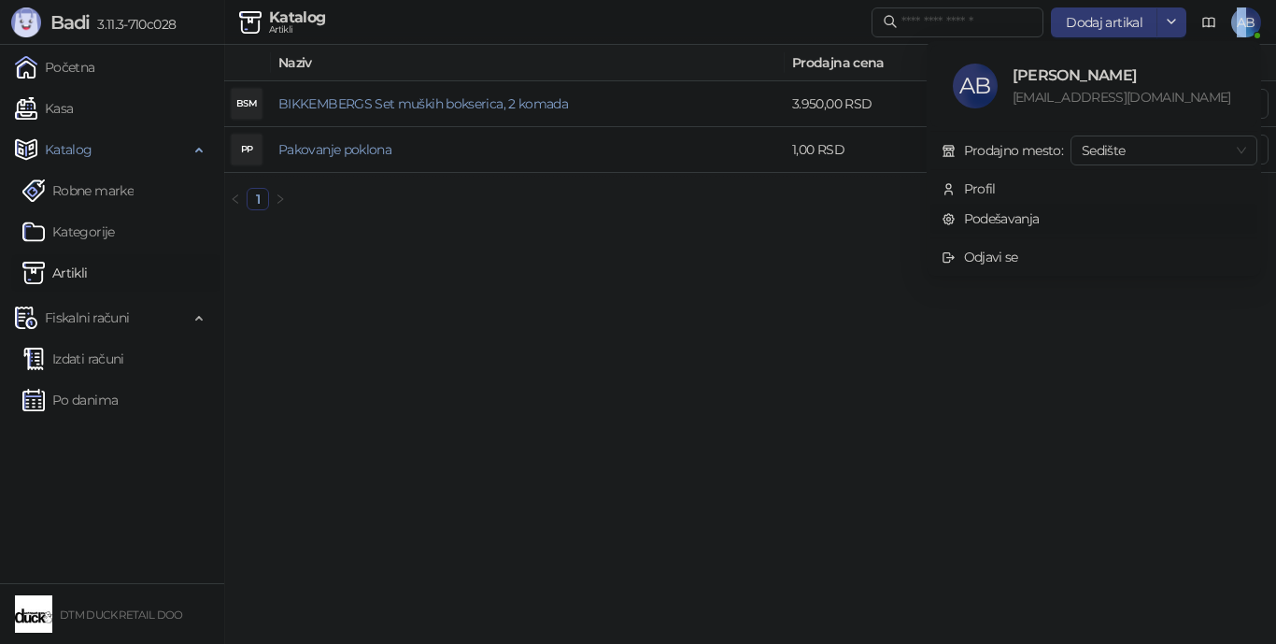
click at [980, 216] on link "Podešavanja" at bounding box center [991, 218] width 98 height 17
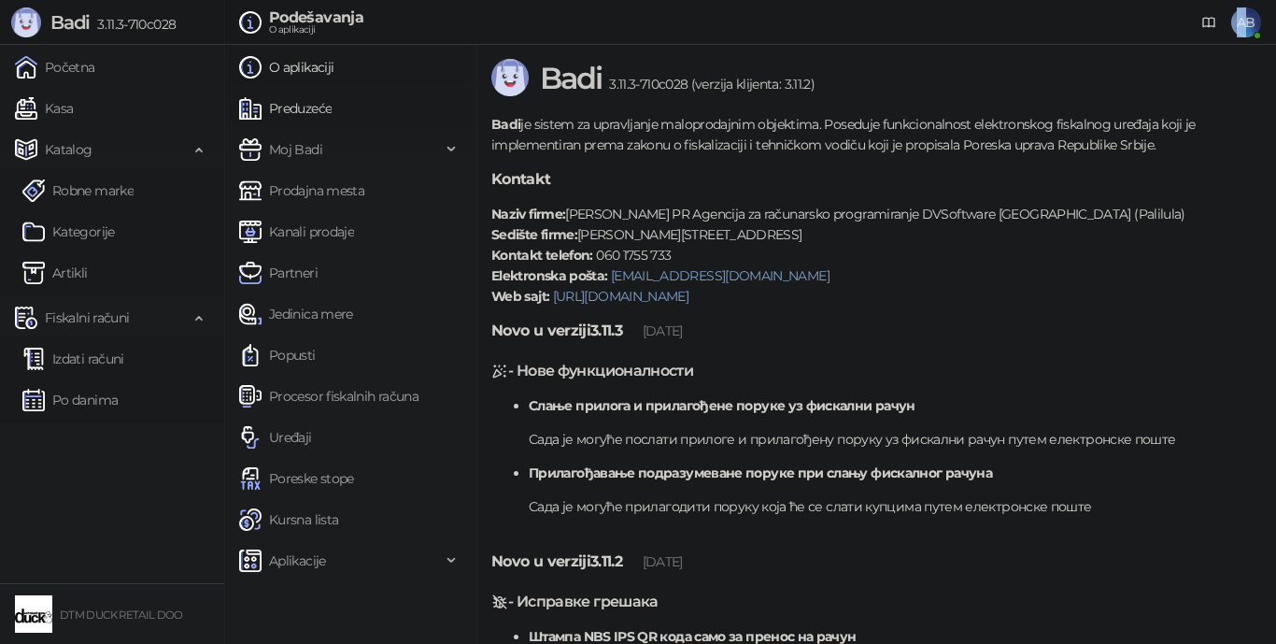
click at [311, 106] on link "Preduzeće" at bounding box center [285, 108] width 92 height 37
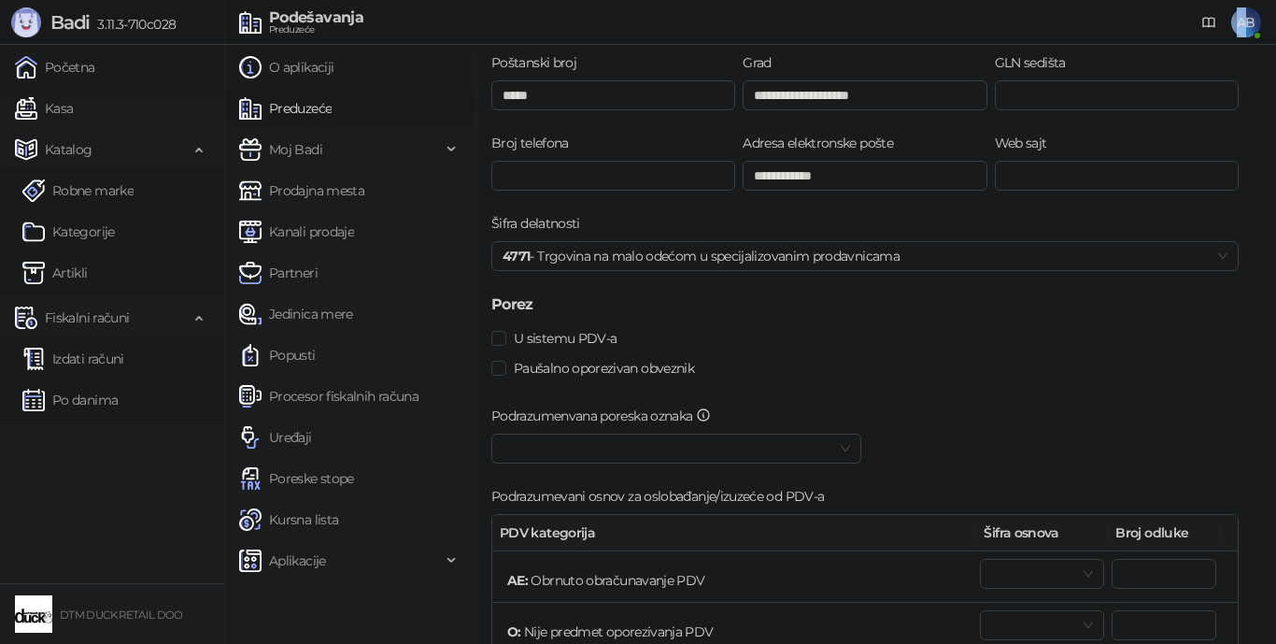
scroll to position [280, 0]
click at [755, 174] on input "**********" at bounding box center [865, 174] width 244 height 30
click at [767, 172] on input "**********" at bounding box center [865, 174] width 244 height 30
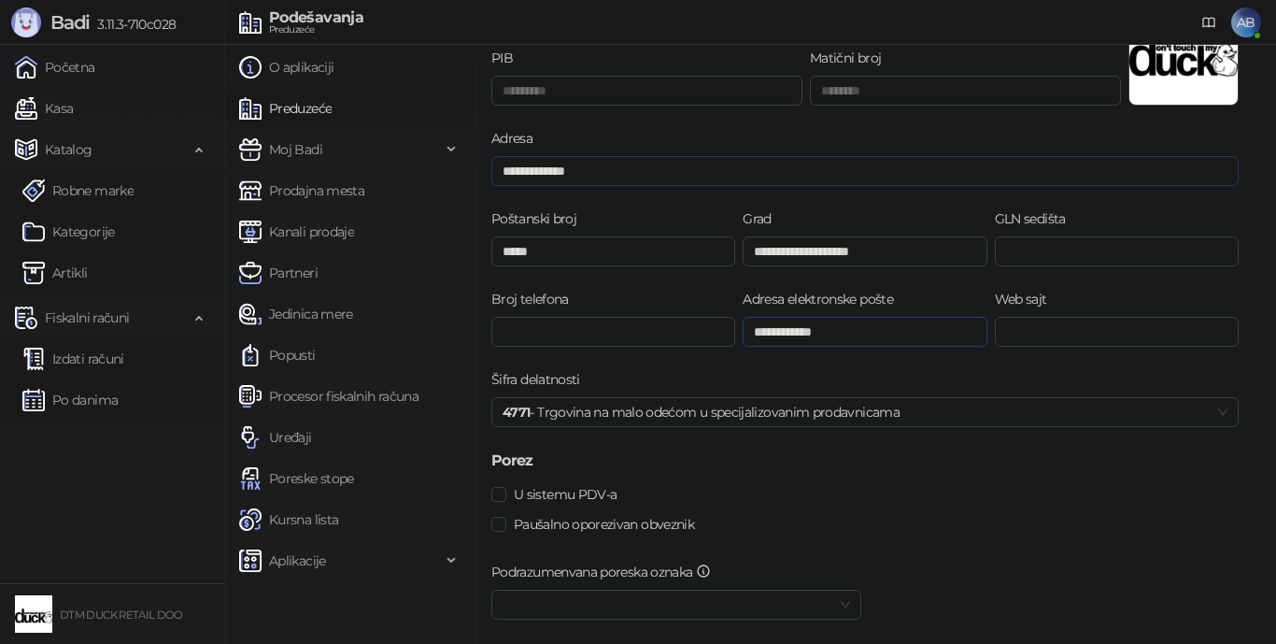
scroll to position [93, 0]
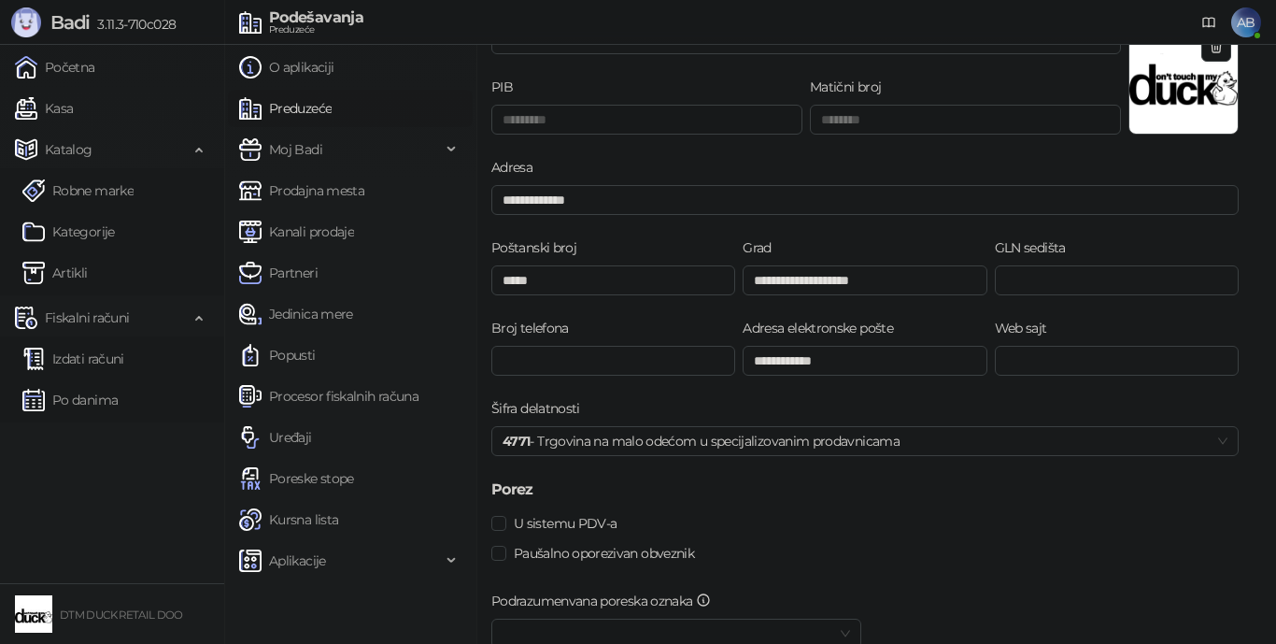
click at [1001, 235] on div "**********" at bounding box center [865, 197] width 755 height 80
click at [1000, 245] on label "GLN sedišta" at bounding box center [1036, 247] width 82 height 21
click at [1000, 265] on input "GLN sedišta" at bounding box center [1117, 280] width 244 height 30
drag, startPoint x: 1000, startPoint y: 243, endPoint x: 1017, endPoint y: 248, distance: 17.7
click at [1017, 248] on label "GLN sedišta" at bounding box center [1036, 247] width 82 height 21
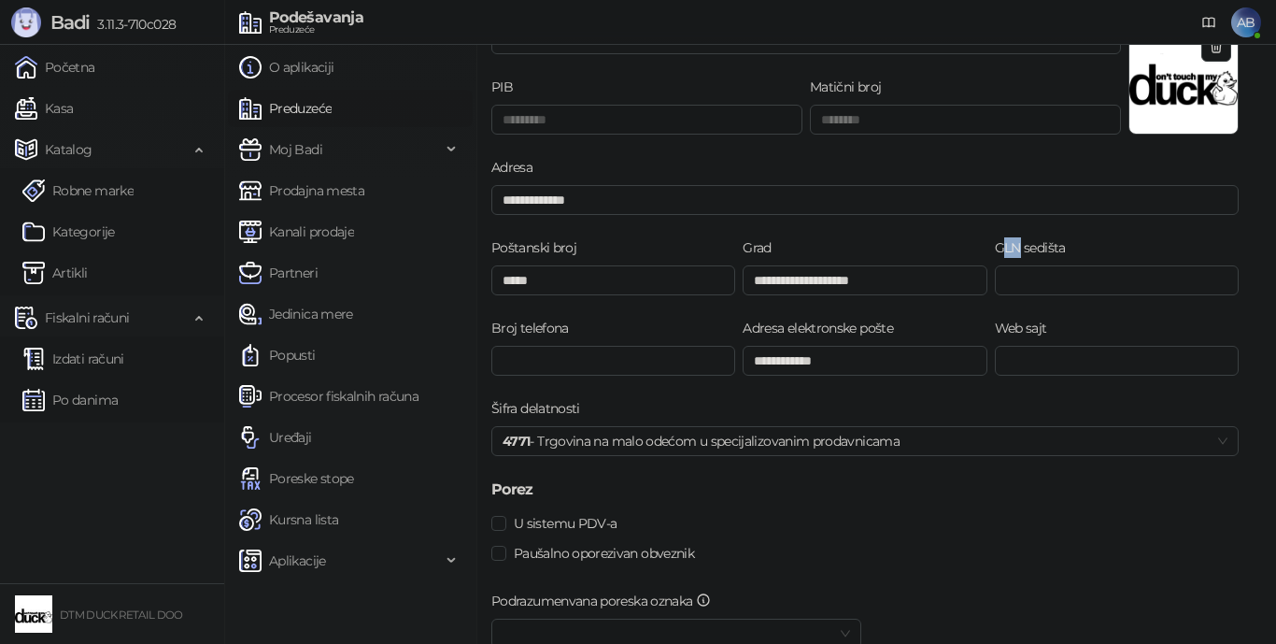
click at [1017, 248] on label "GLN sedišta" at bounding box center [1036, 247] width 82 height 21
click at [1017, 265] on input "GLN sedišta" at bounding box center [1117, 280] width 244 height 30
click at [995, 247] on label "GLN sedišta" at bounding box center [1036, 247] width 82 height 21
click at [995, 265] on input "GLN sedišta" at bounding box center [1117, 280] width 244 height 30
drag, startPoint x: 995, startPoint y: 247, endPoint x: 1090, endPoint y: 248, distance: 95.3
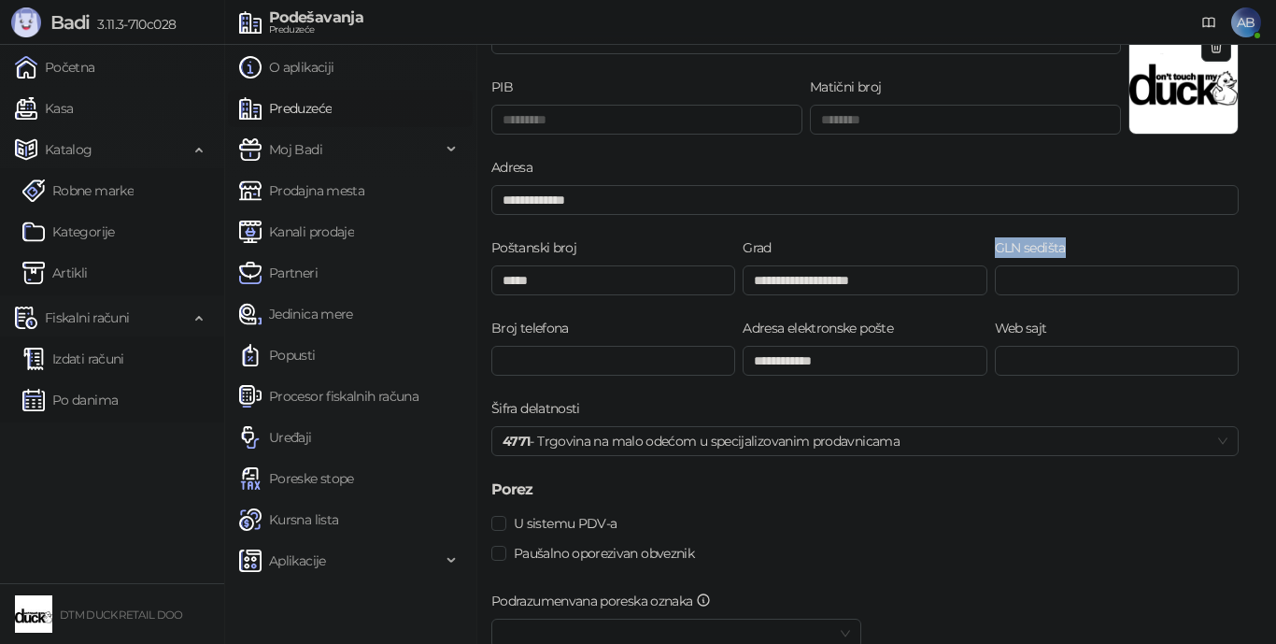
click at [1091, 248] on div "GLN sedišta" at bounding box center [1117, 251] width 244 height 28
copy label "GLN sedišta"
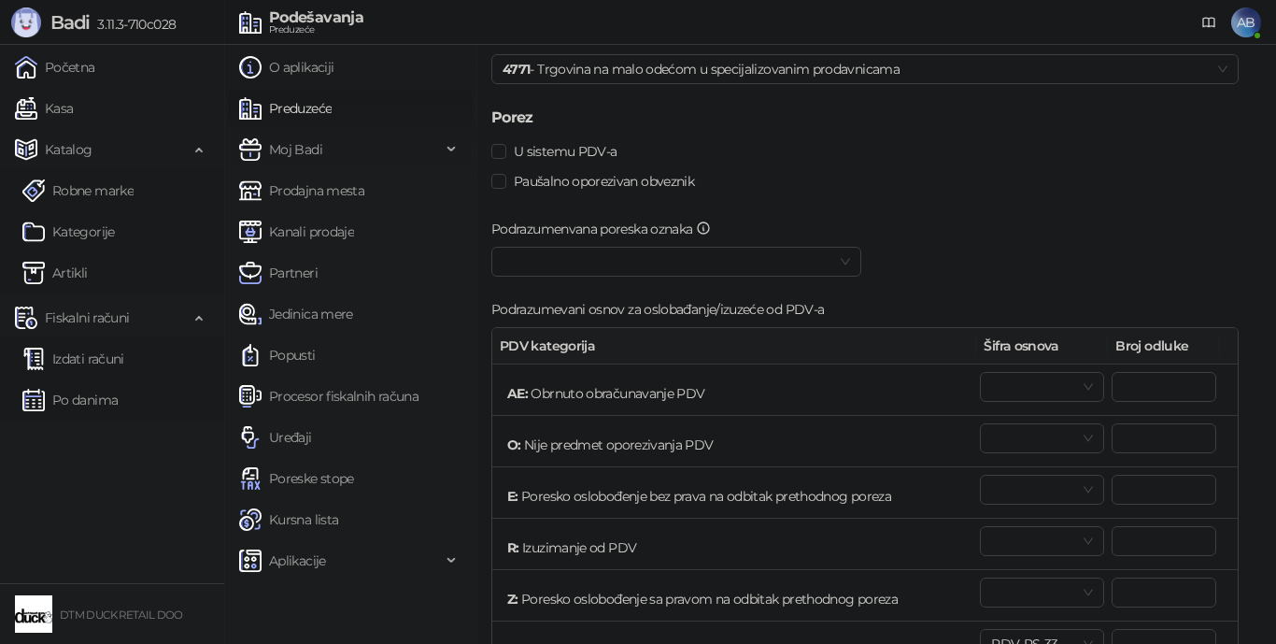
scroll to position [467, 0]
click at [533, 220] on label "Podrazumenvana poreska oznaka" at bounding box center [606, 227] width 231 height 21
click at [530, 223] on label "Podrazumenvana poreska oznaka" at bounding box center [606, 227] width 231 height 21
drag, startPoint x: 530, startPoint y: 225, endPoint x: 674, endPoint y: 235, distance: 145.2
click at [674, 235] on label "Podrazumenvana poreska oznaka" at bounding box center [606, 227] width 231 height 21
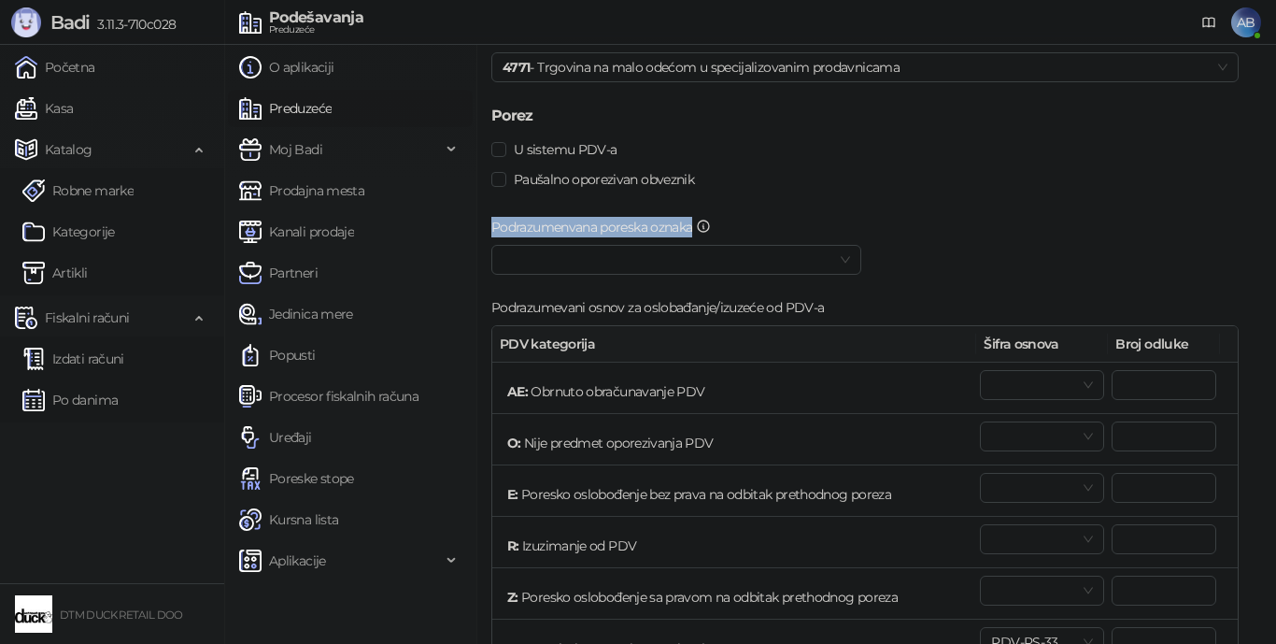
click at [843, 263] on span at bounding box center [677, 260] width 348 height 28
click at [886, 192] on div "Paušalno oporezivan obveznik" at bounding box center [865, 190] width 755 height 52
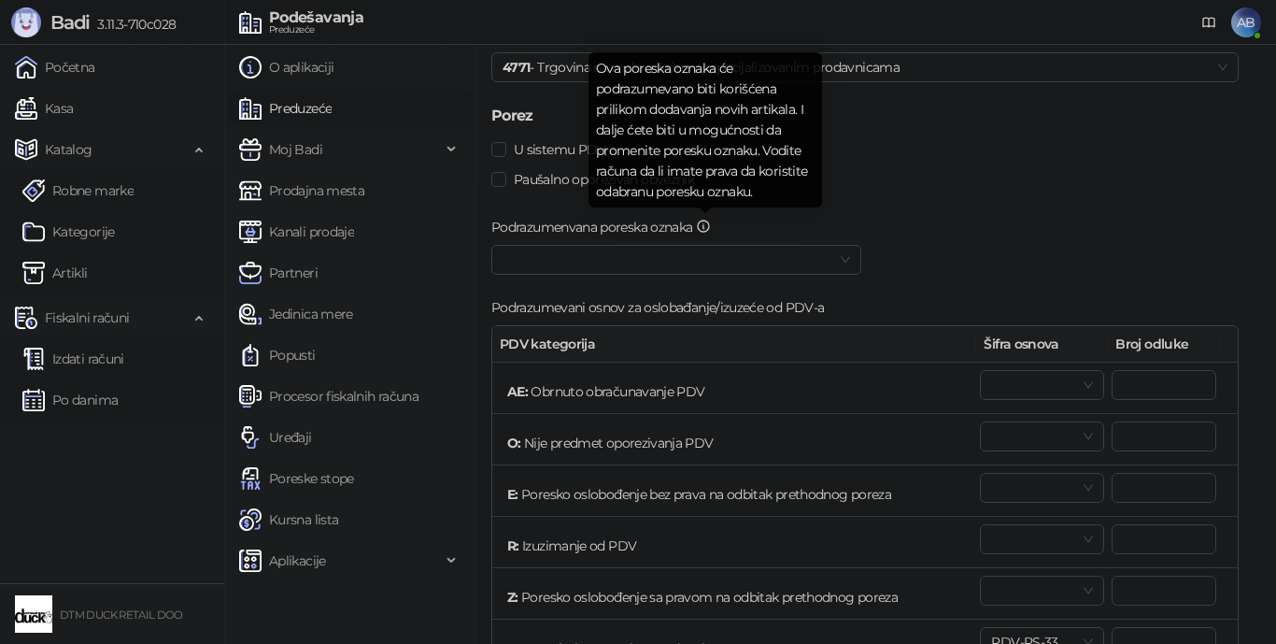
click at [704, 222] on icon at bounding box center [703, 226] width 15 height 15
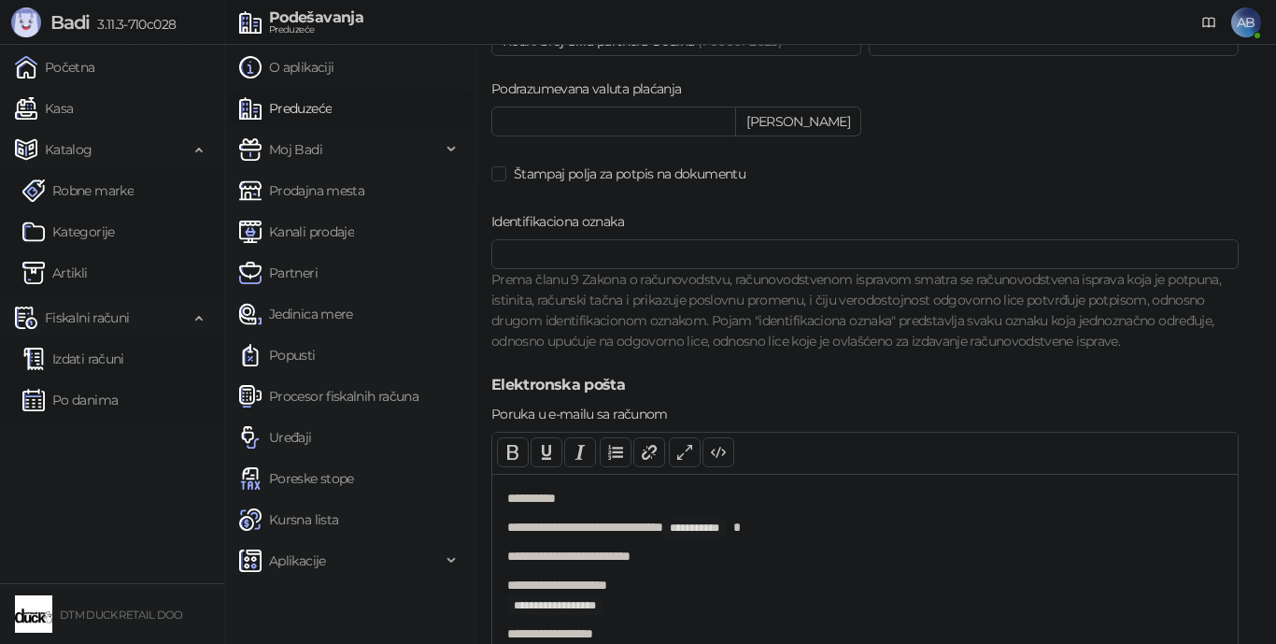
scroll to position [1495, 0]
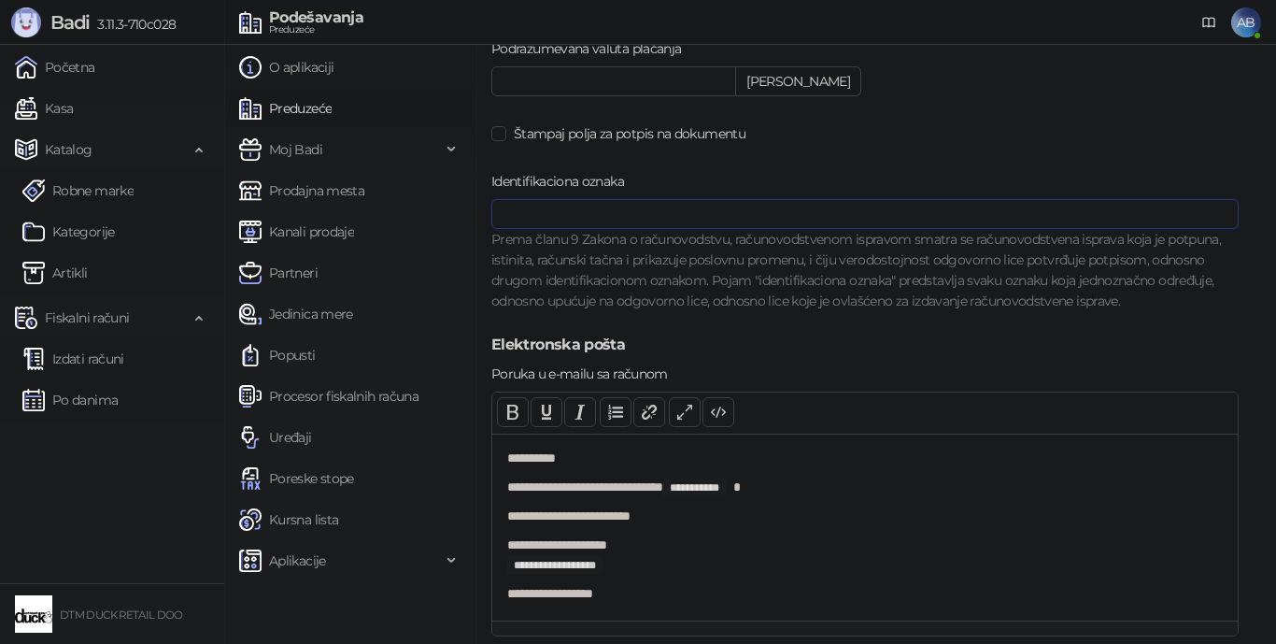
click at [520, 219] on input "Identifikaciona oznaka" at bounding box center [864, 214] width 747 height 30
click at [524, 182] on label "Identifikaciona oznaka" at bounding box center [563, 181] width 144 height 21
click at [524, 199] on input "Identifikaciona oznaka" at bounding box center [864, 214] width 747 height 30
click at [524, 181] on label "Identifikaciona oznaka" at bounding box center [563, 181] width 144 height 21
click at [524, 199] on input "Identifikaciona oznaka" at bounding box center [864, 214] width 747 height 30
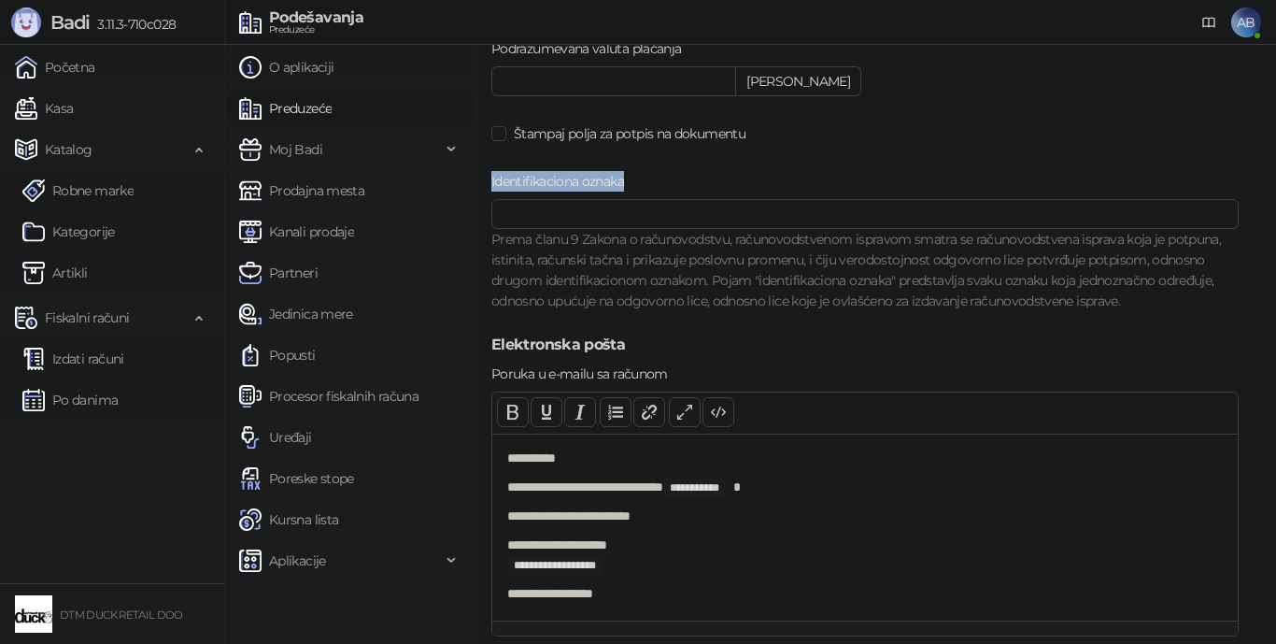
click at [524, 181] on label "Identifikaciona oznaka" at bounding box center [563, 181] width 144 height 21
click at [524, 199] on input "Identifikaciona oznaka" at bounding box center [864, 214] width 747 height 30
click at [499, 237] on div "Prema članu 9 Zakona o računovodstvu, računovodstvenom ispravom smatra se račun…" at bounding box center [864, 270] width 747 height 82
drag, startPoint x: 499, startPoint y: 238, endPoint x: 593, endPoint y: 234, distance: 94.5
click at [593, 234] on div "Prema članu 9 Zakona o računovodstvu, računovodstvenom ispravom smatra se račun…" at bounding box center [864, 270] width 747 height 82
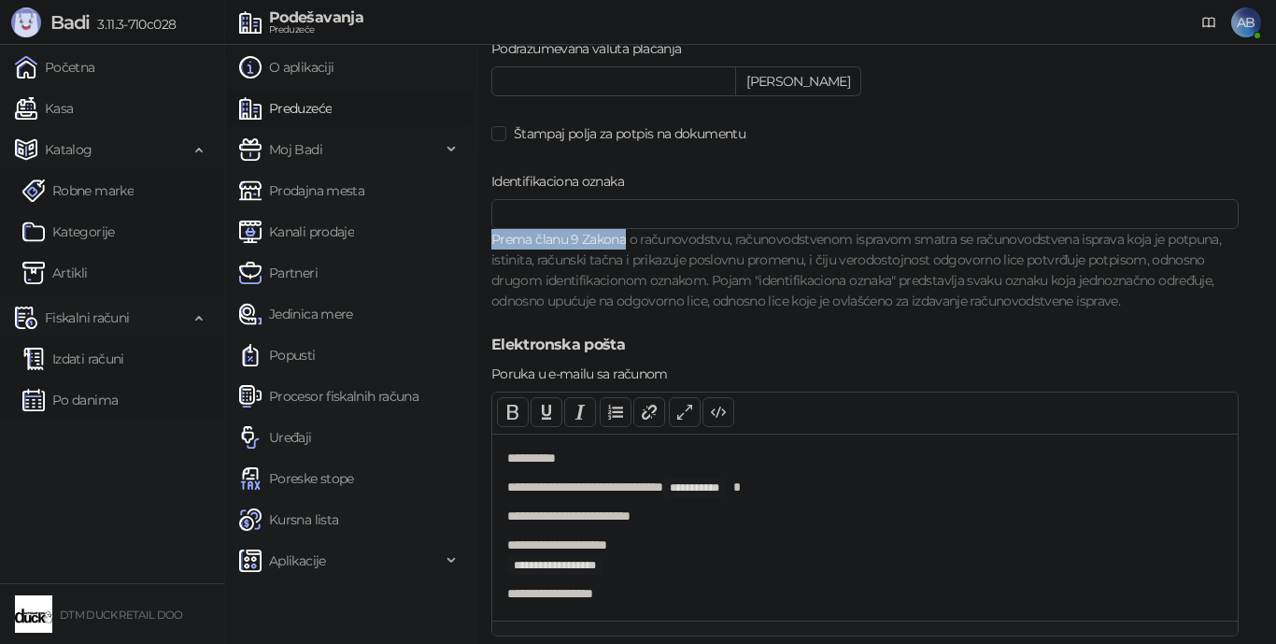
click at [501, 237] on div "Prema članu 9 Zakona o računovodstvu, računovodstvenom ispravom smatra se račun…" at bounding box center [864, 270] width 747 height 82
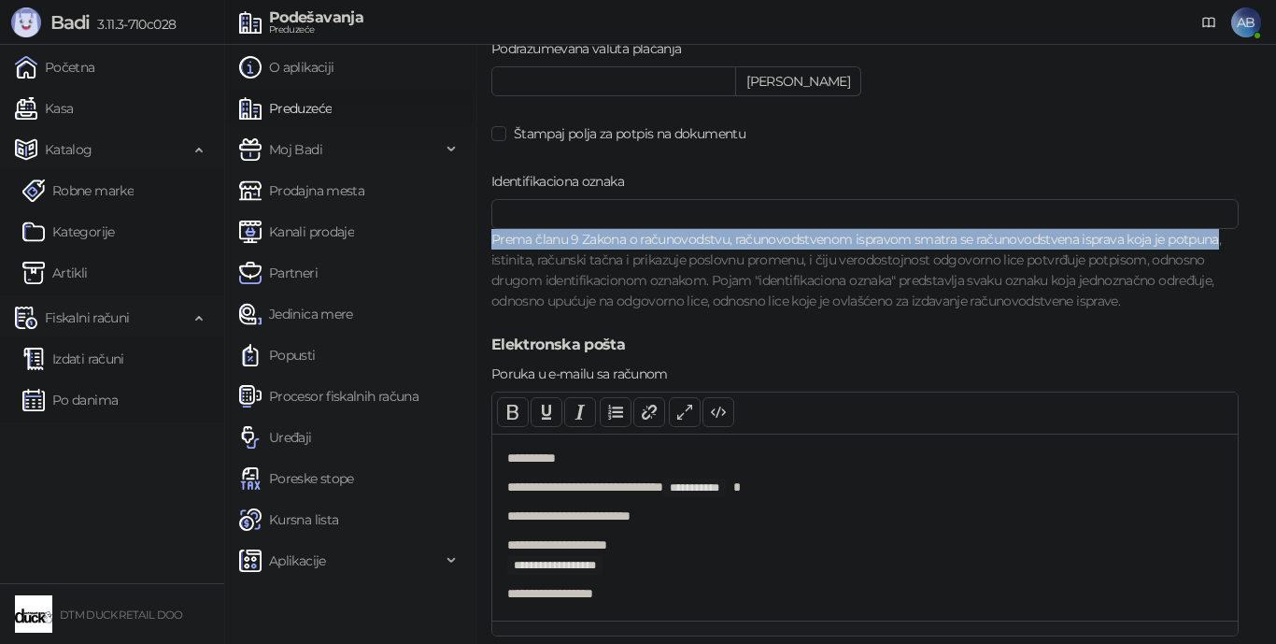
drag, startPoint x: 501, startPoint y: 237, endPoint x: 1196, endPoint y: 234, distance: 695.0
click at [1196, 234] on div "Prema članu 9 Zakona o računovodstvu, računovodstvenom ispravom smatra se račun…" at bounding box center [864, 270] width 747 height 82
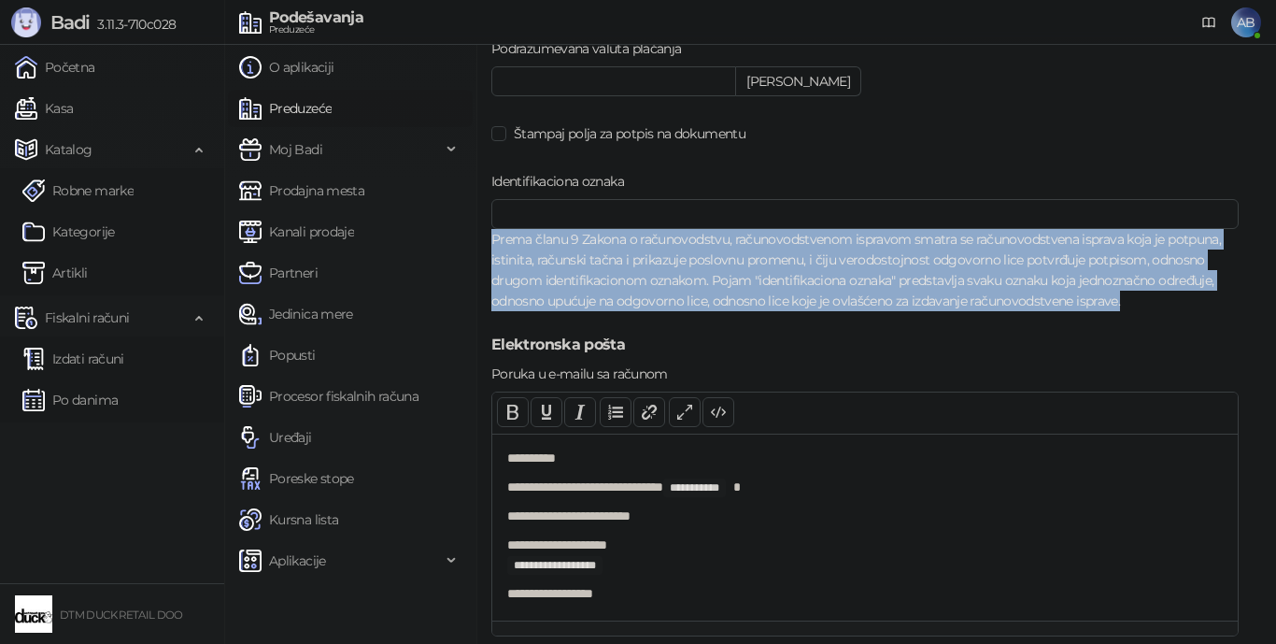
drag, startPoint x: 1166, startPoint y: 302, endPoint x: 491, endPoint y: 240, distance: 677.3
click at [491, 240] on div "Prema članu 9 Zakona o računovodstvu, računovodstvenom ispravom smatra se račun…" at bounding box center [864, 270] width 747 height 82
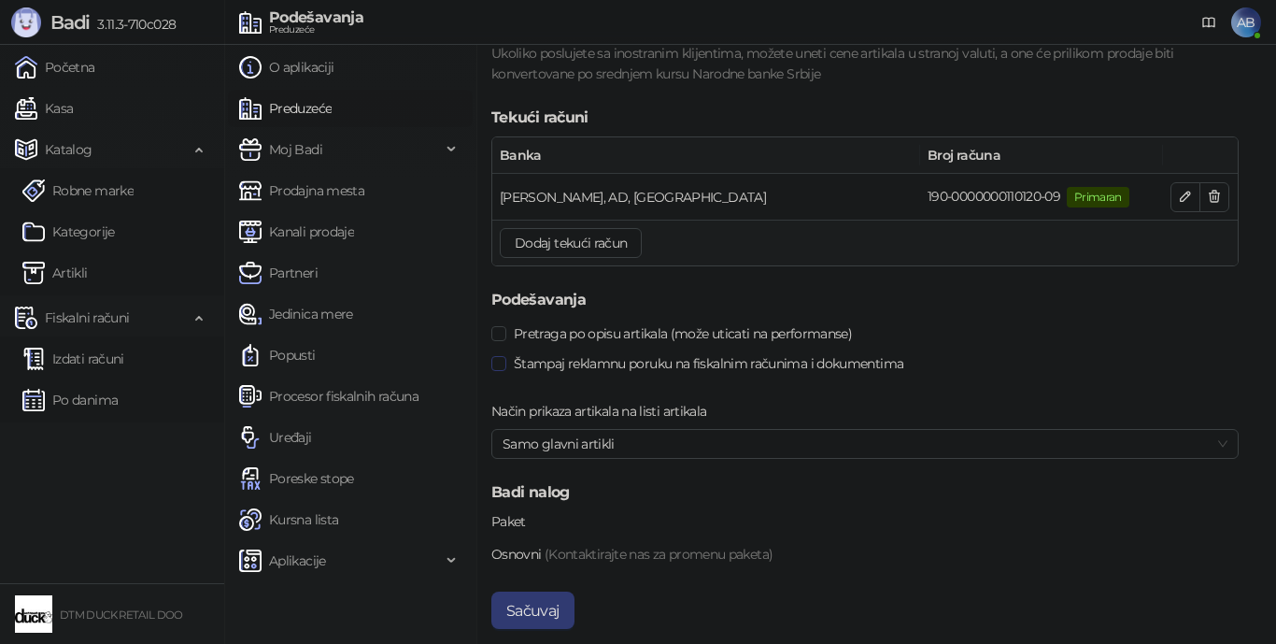
scroll to position [2230, 0]
